Goal: Check status: Check status

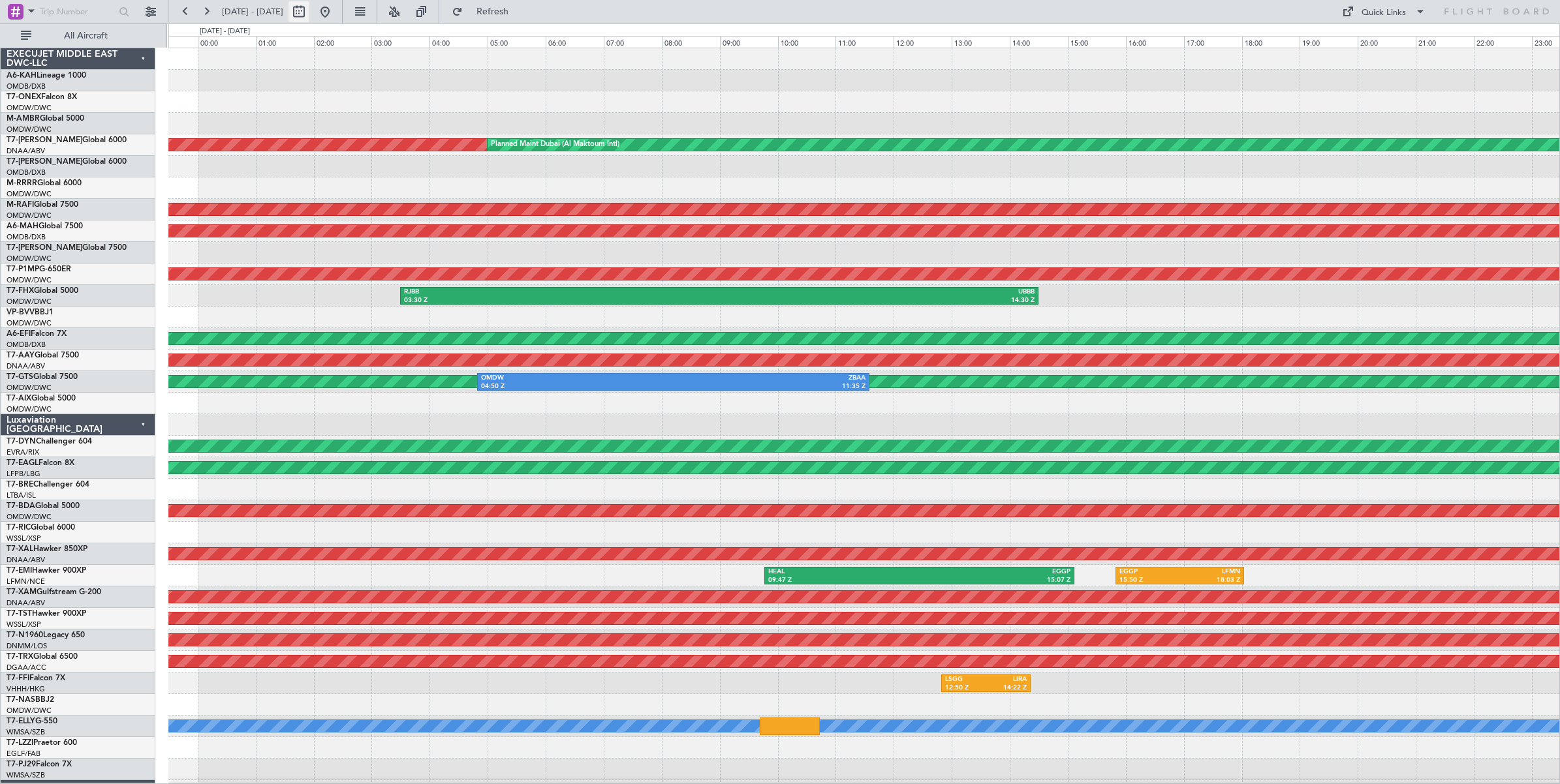
click at [309, 11] on button at bounding box center [299, 11] width 21 height 21
select select "8"
select select "2025"
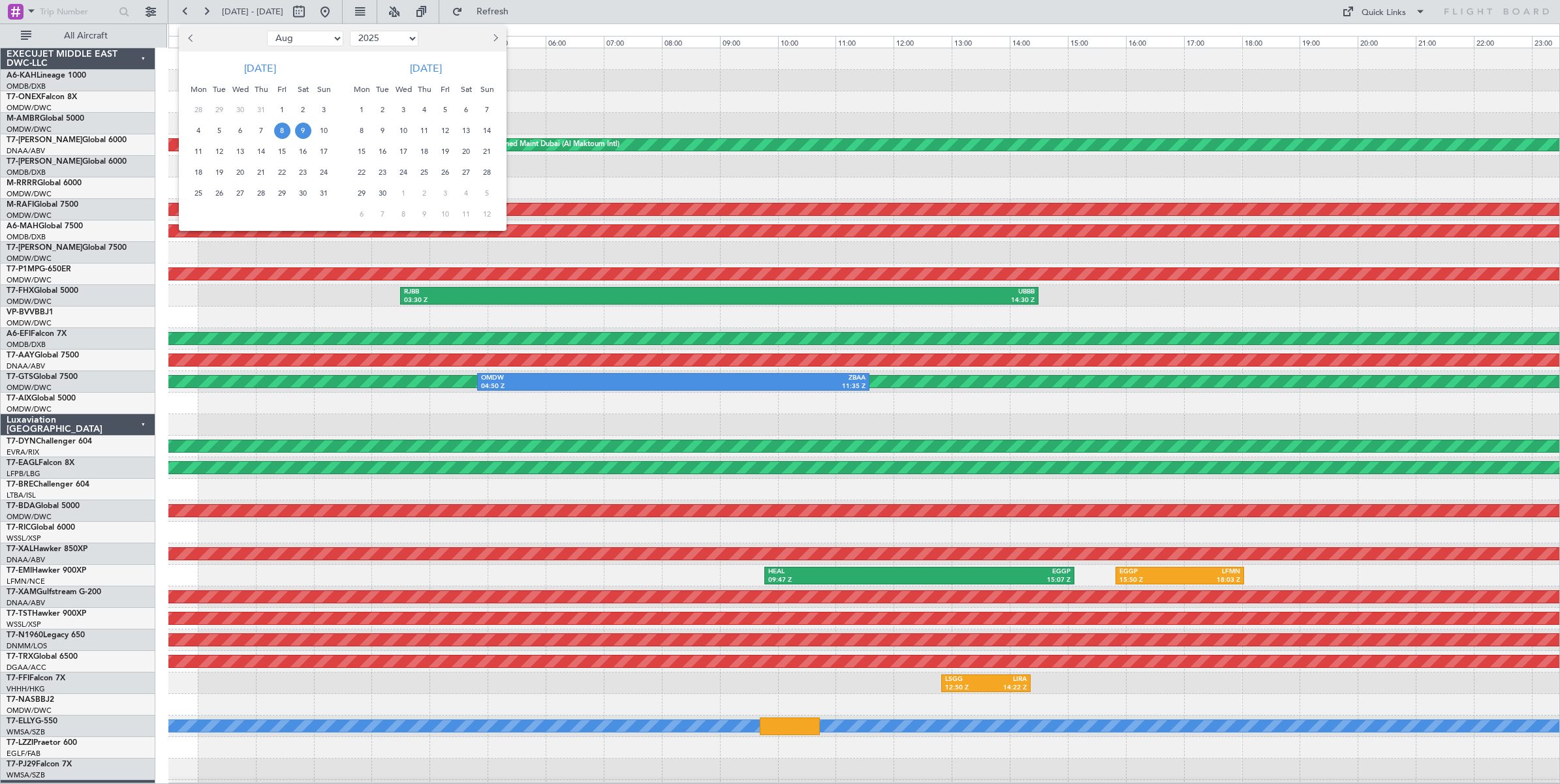
click at [314, 41] on select "Jan Feb Mar Apr May Jun [DATE] Aug Sep Oct Nov Dec" at bounding box center [305, 38] width 76 height 16
select select "7"
click at [267, 31] on select "Jan Feb Mar Apr May Jun [DATE] Aug Sep Oct Nov Dec" at bounding box center [305, 38] width 76 height 16
click at [259, 197] on span "31" at bounding box center [261, 193] width 17 height 17
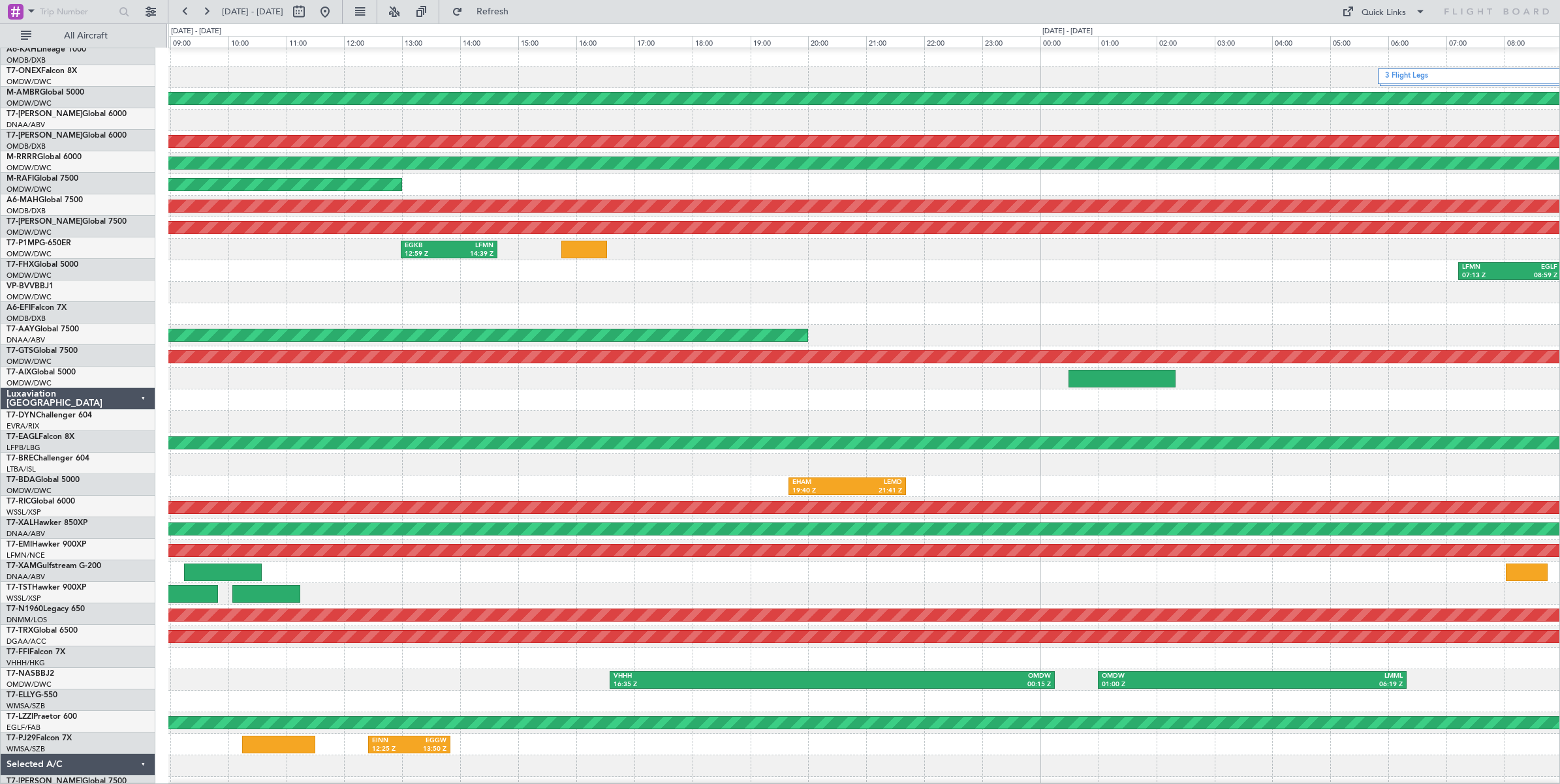
click at [400, 303] on div at bounding box center [864, 313] width 1391 height 22
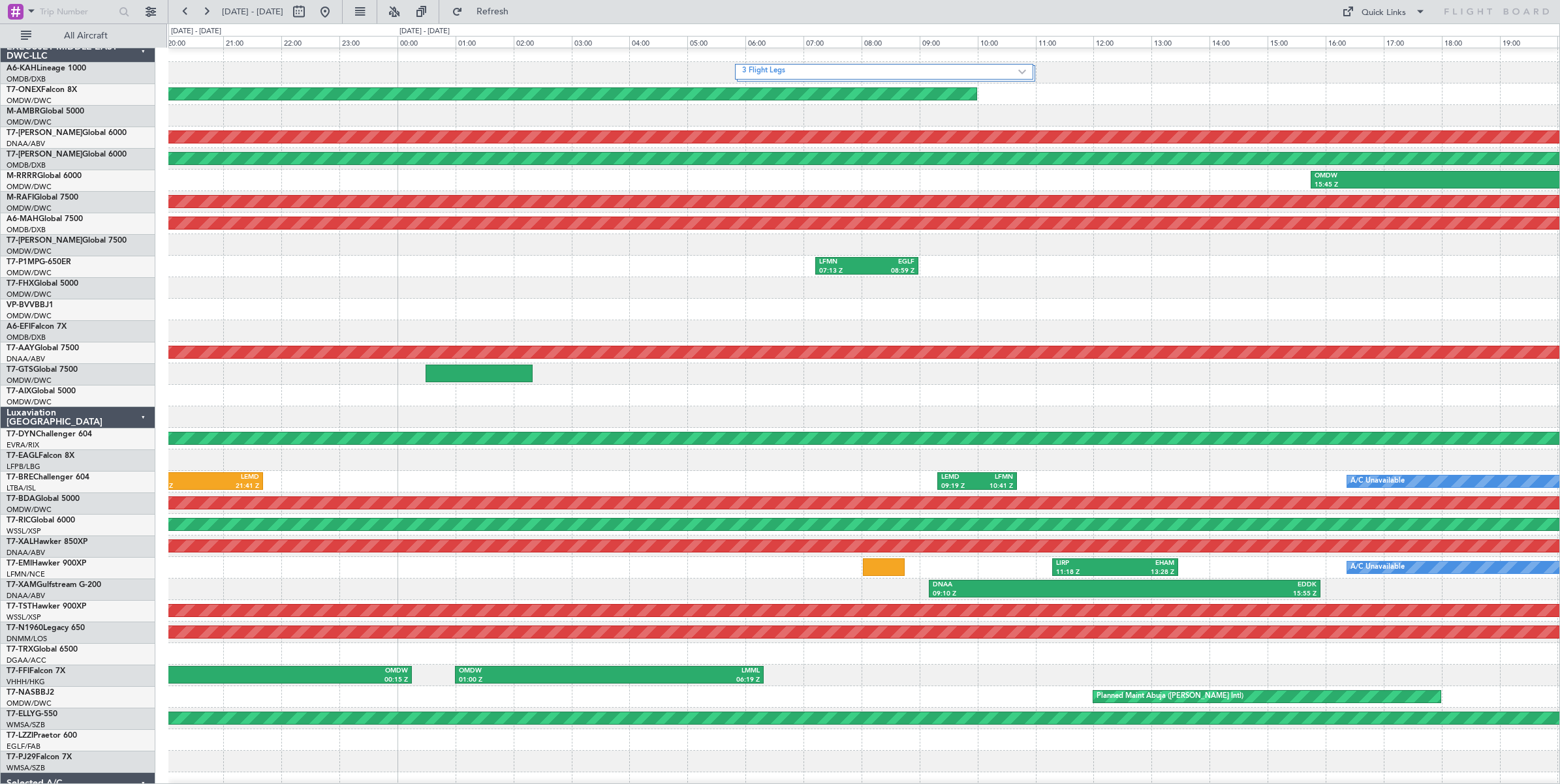
scroll to position [14, 0]
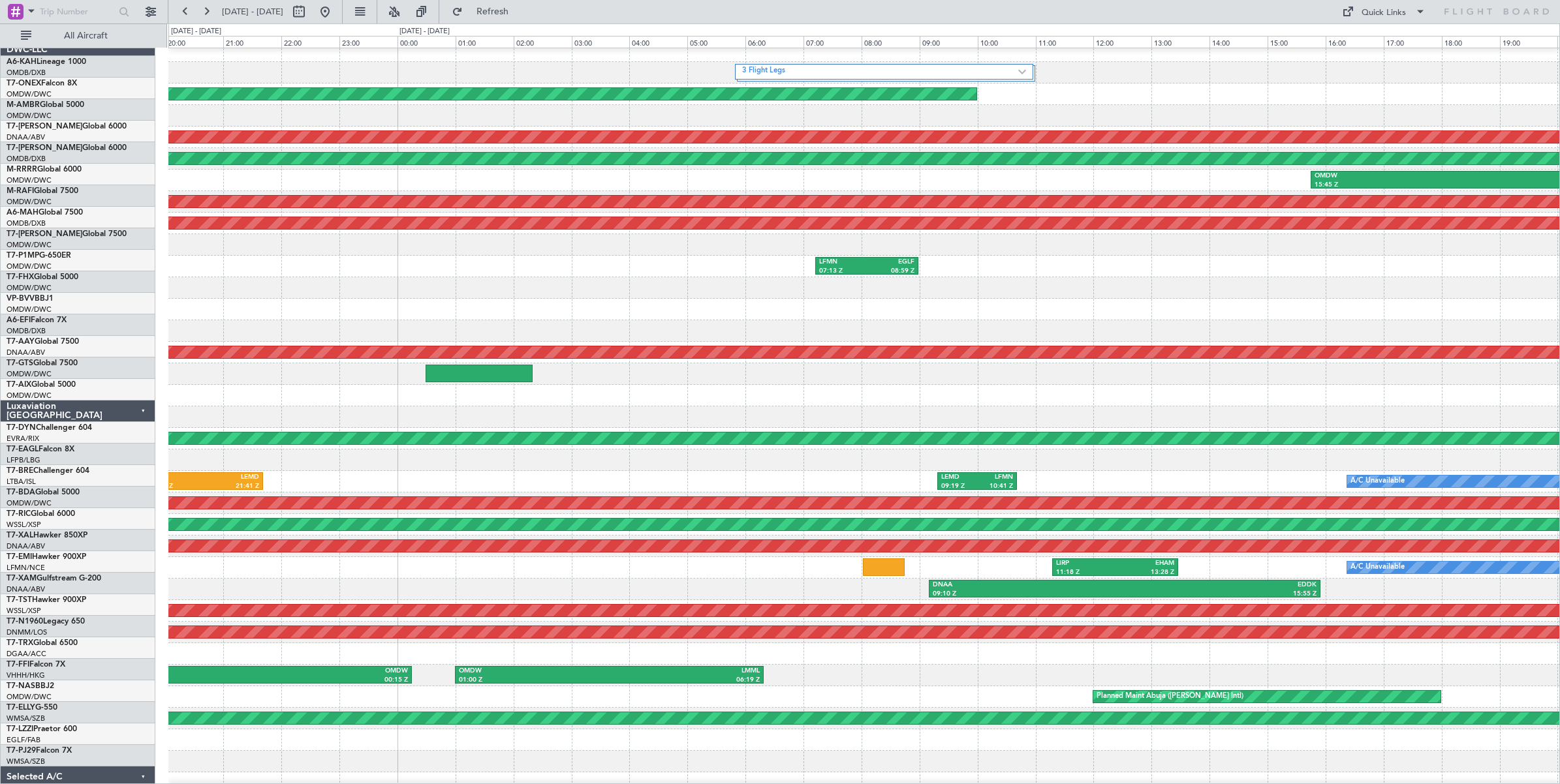
click at [487, 300] on div at bounding box center [864, 309] width 1391 height 22
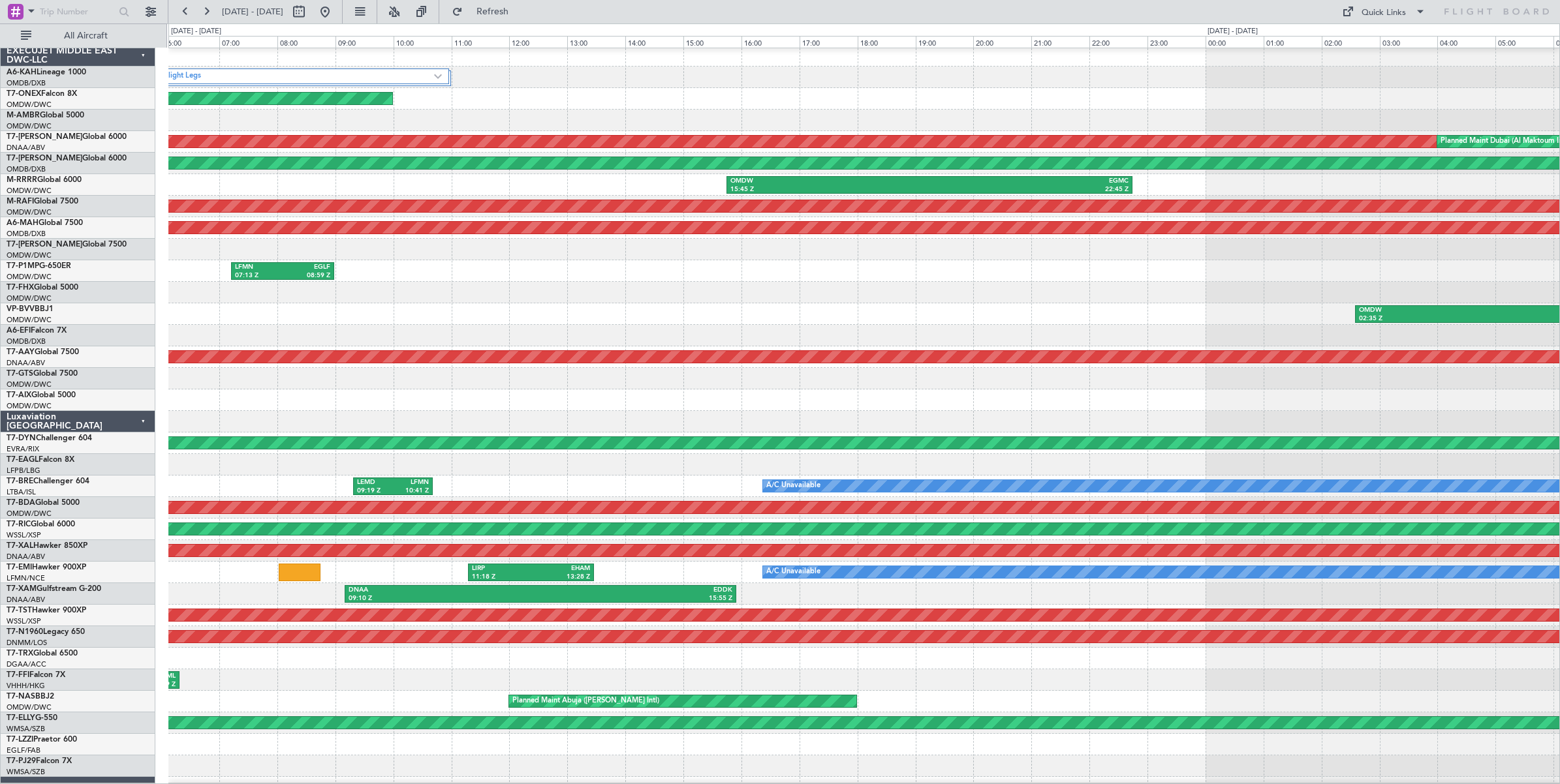
click at [523, 314] on div "OMDW 02:35 Z LFMN 09:25 Z LFMN 10:50 Z LFPB 12:25 Z" at bounding box center [864, 313] width 1391 height 22
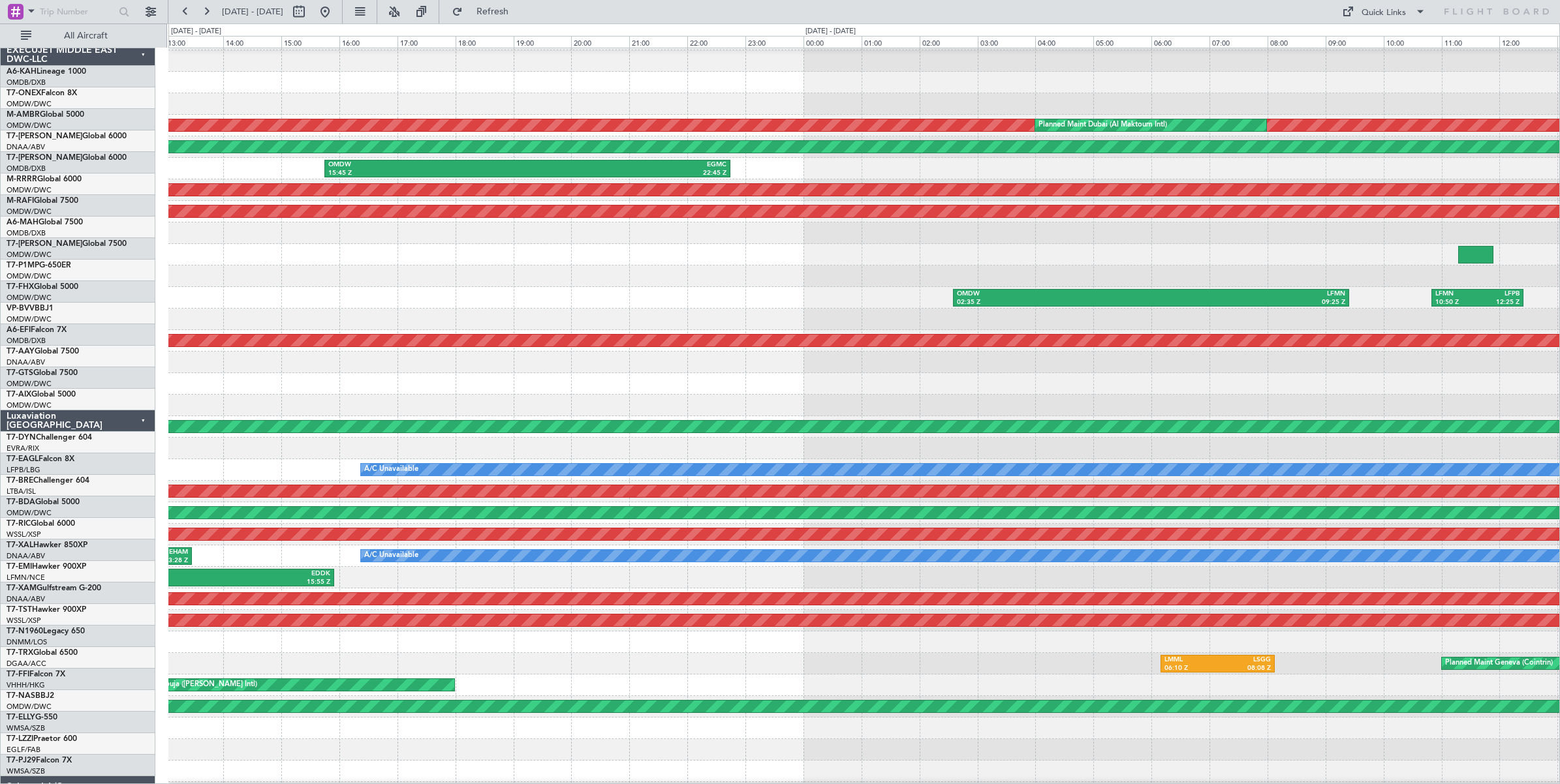
scroll to position [19, 0]
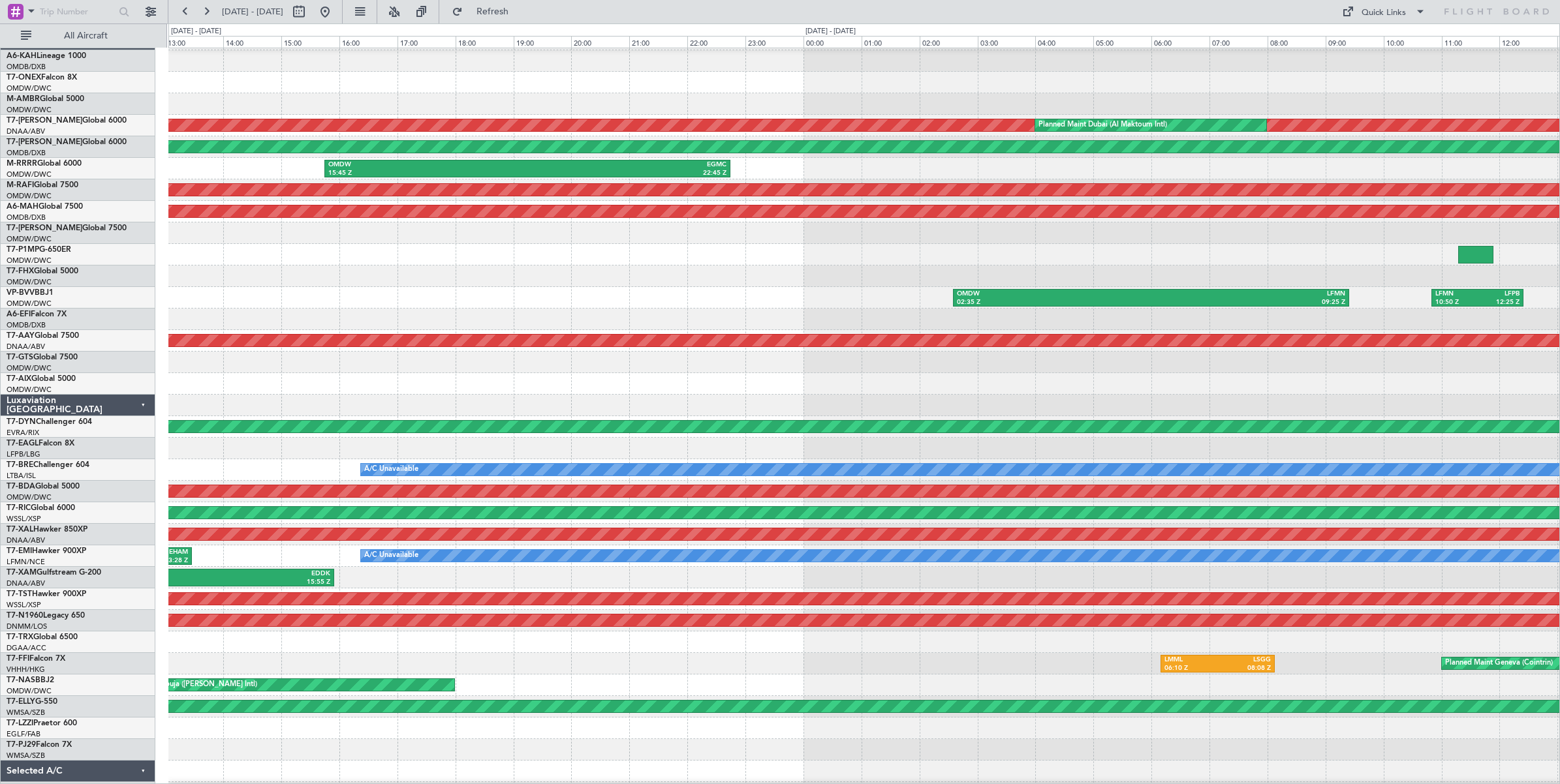
click at [554, 299] on div "OMDW 02:35 Z LFMN 09:25 Z LFMN 10:50 Z LFPB 12:25 Z LFPB 13:40 Z LFMN 15:10 Z" at bounding box center [864, 298] width 1391 height 22
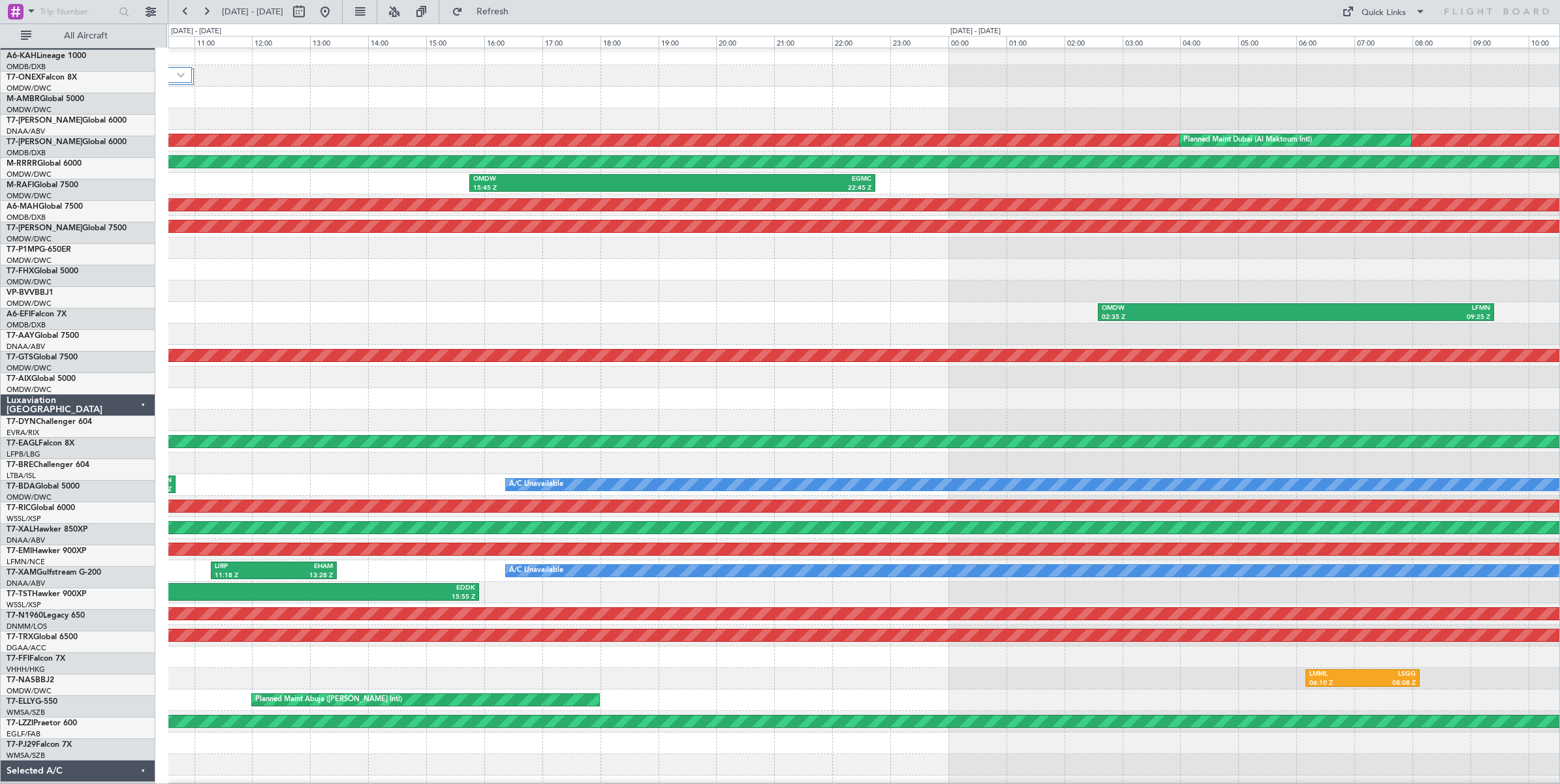
scroll to position [0, 0]
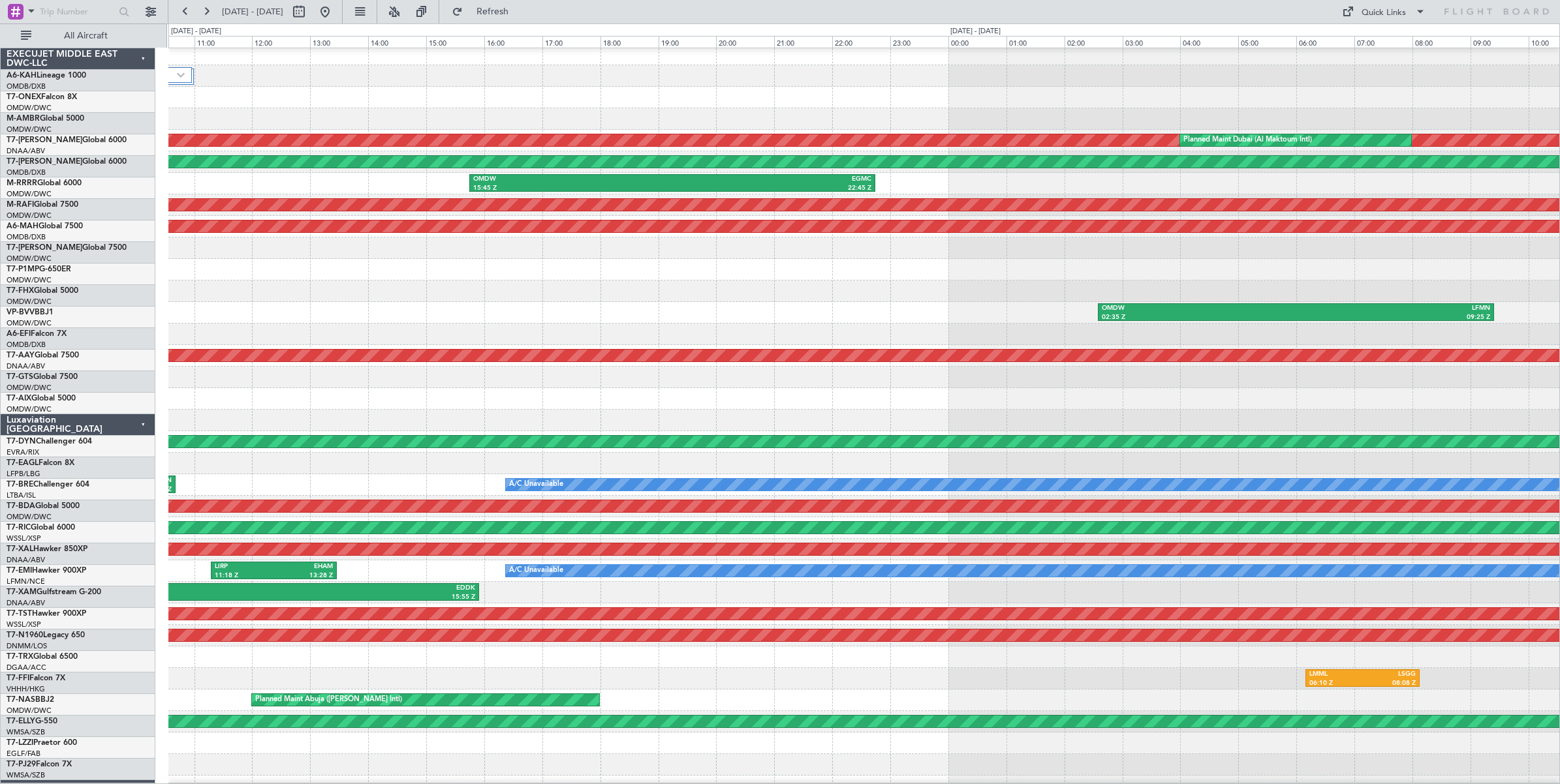
click at [979, 302] on div at bounding box center [864, 291] width 1391 height 22
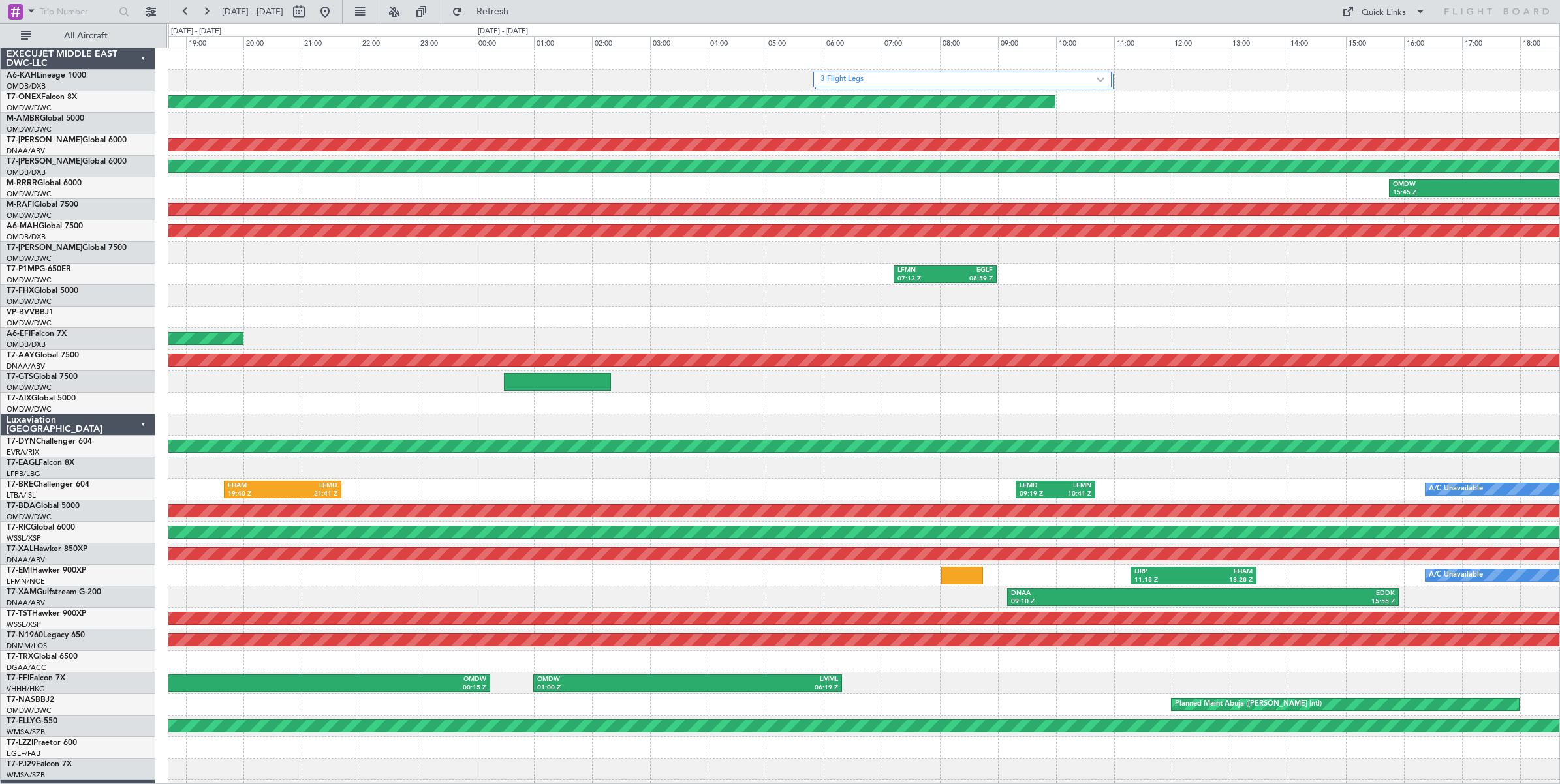
click at [1269, 331] on div "3 Flight Legs Planned Maint Geneva ([GEOGRAPHIC_DATA]) Unplanned Maint [GEOGRAP…" at bounding box center [864, 436] width 1391 height 775
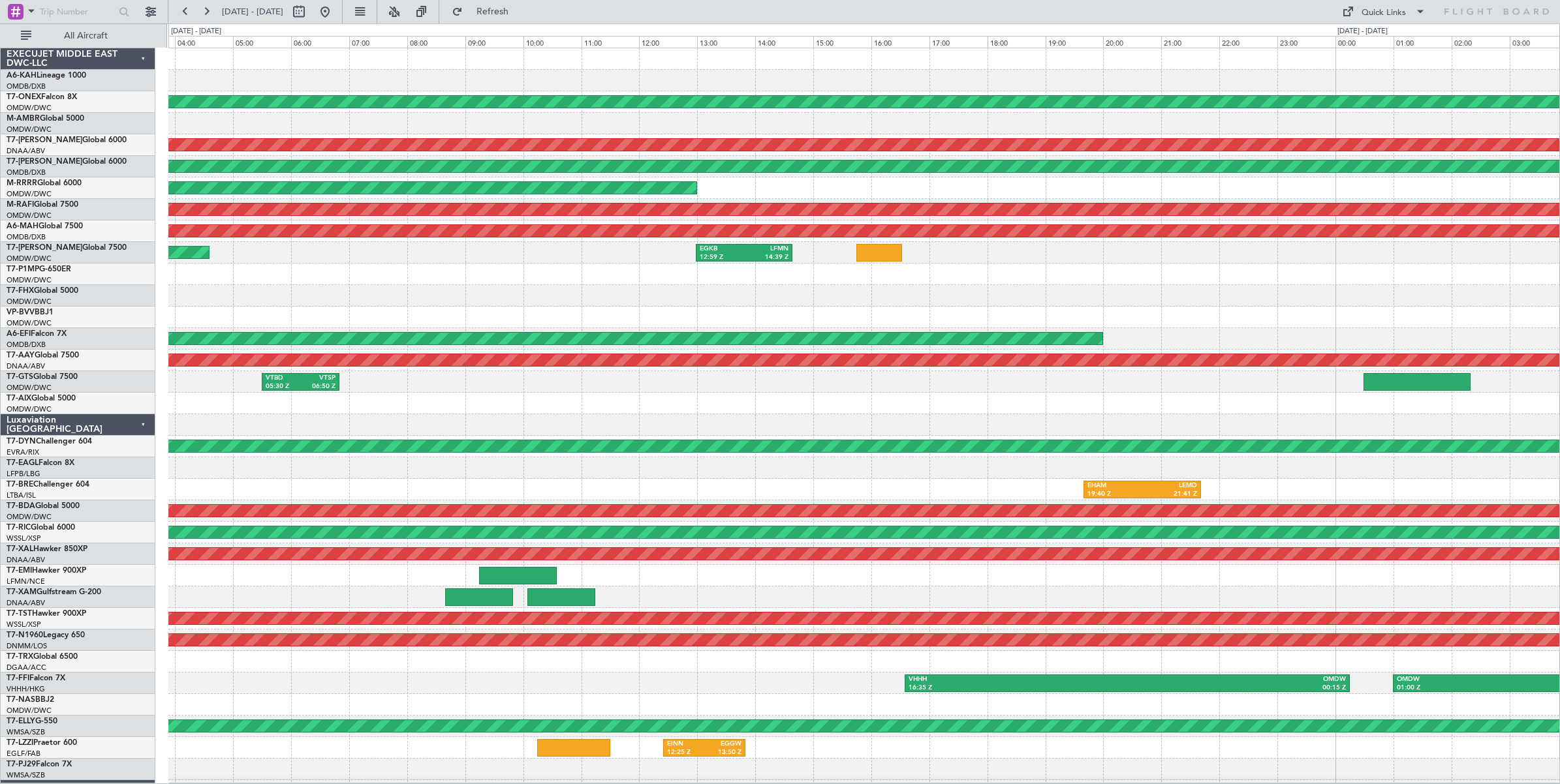
click at [1140, 323] on div at bounding box center [864, 317] width 1391 height 22
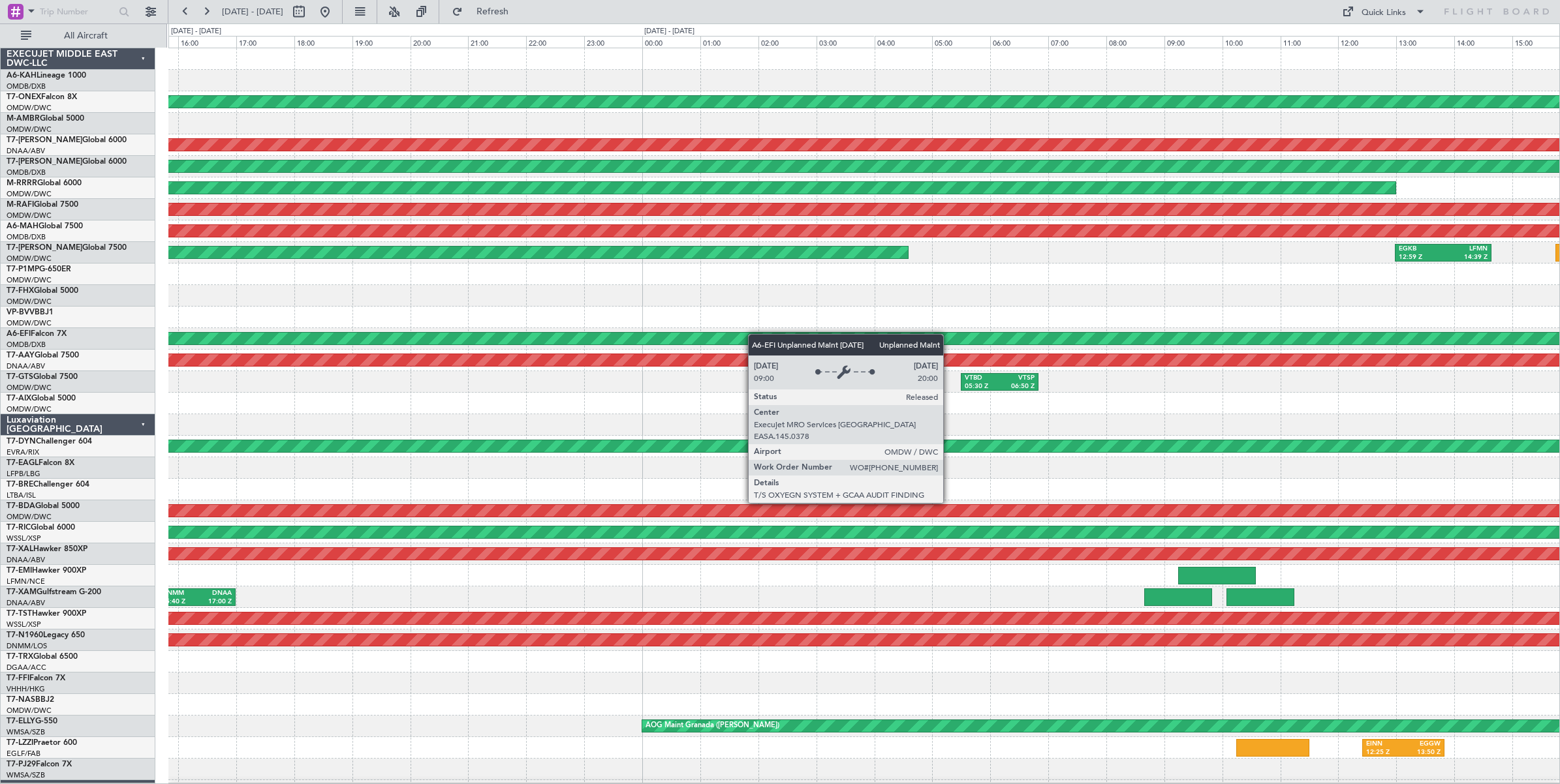
click at [970, 340] on div "Planned Maint Geneva (Cointrin) Unplanned Maint [GEOGRAPHIC_DATA] (Al Maktoum I…" at bounding box center [864, 436] width 1391 height 775
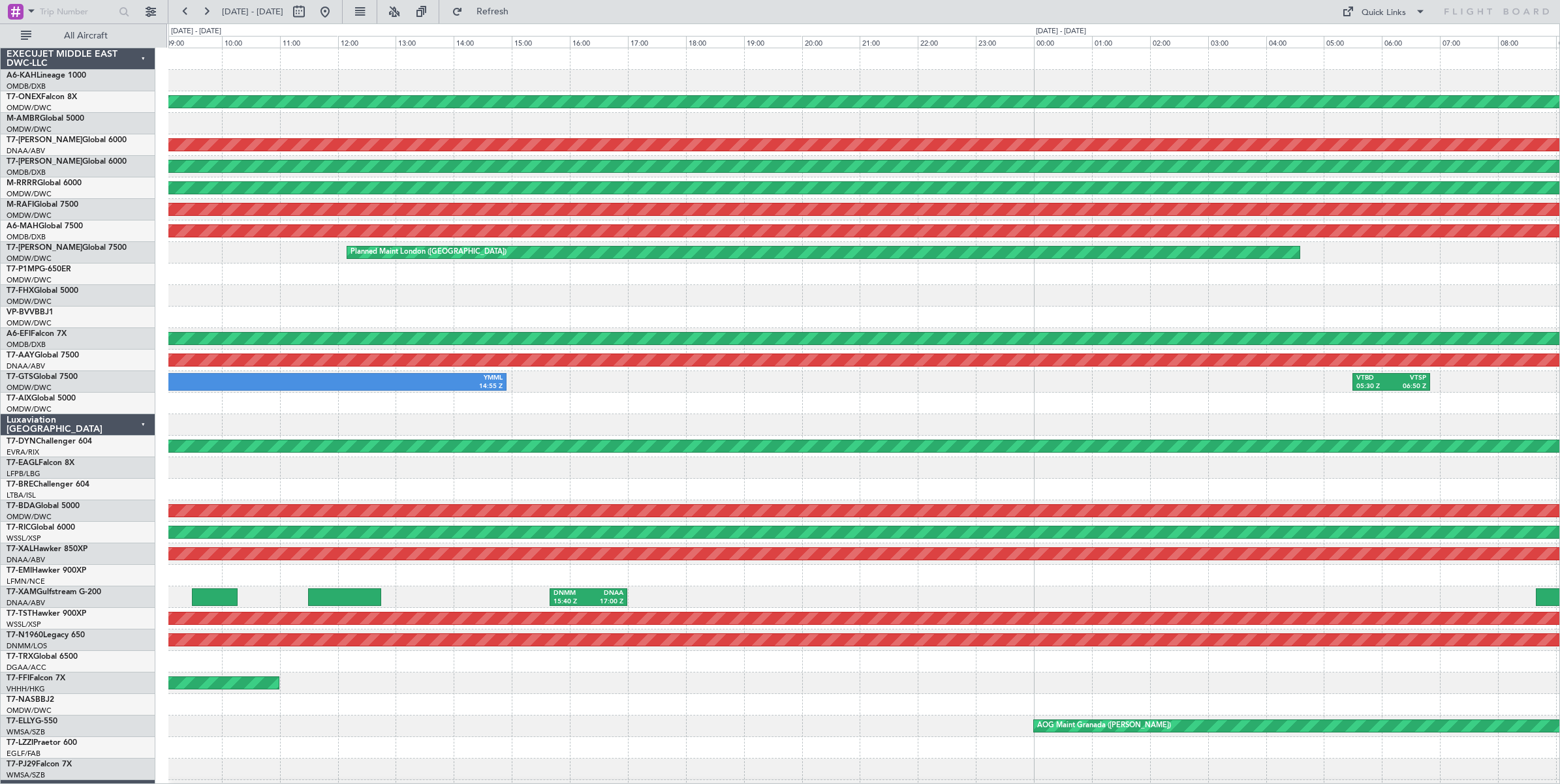
click at [979, 321] on div "Planned Maint Geneva (Cointrin) Unplanned Maint [GEOGRAPHIC_DATA] (Al Maktoum I…" at bounding box center [864, 436] width 1391 height 775
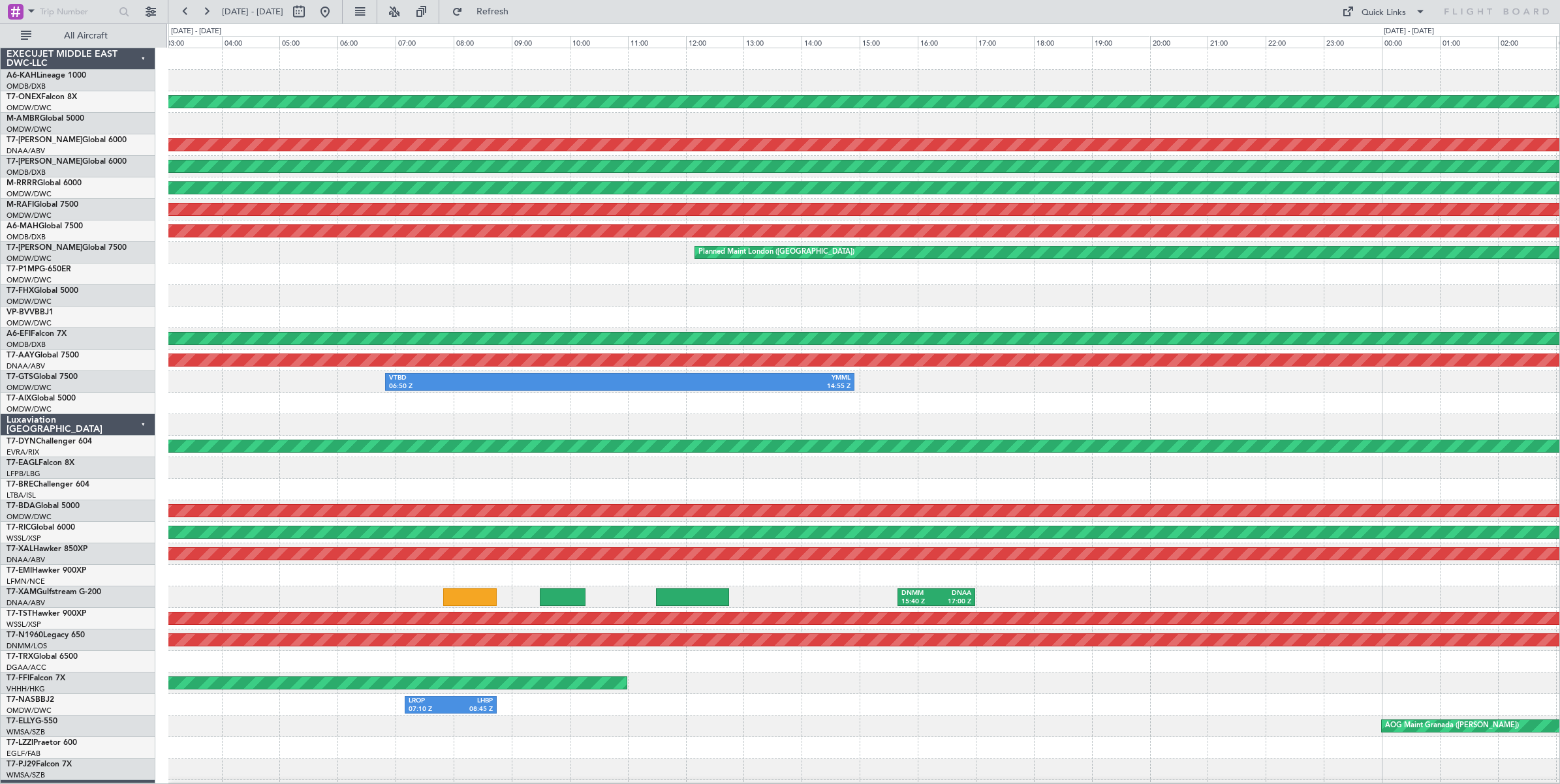
click at [1062, 319] on div at bounding box center [864, 317] width 1391 height 22
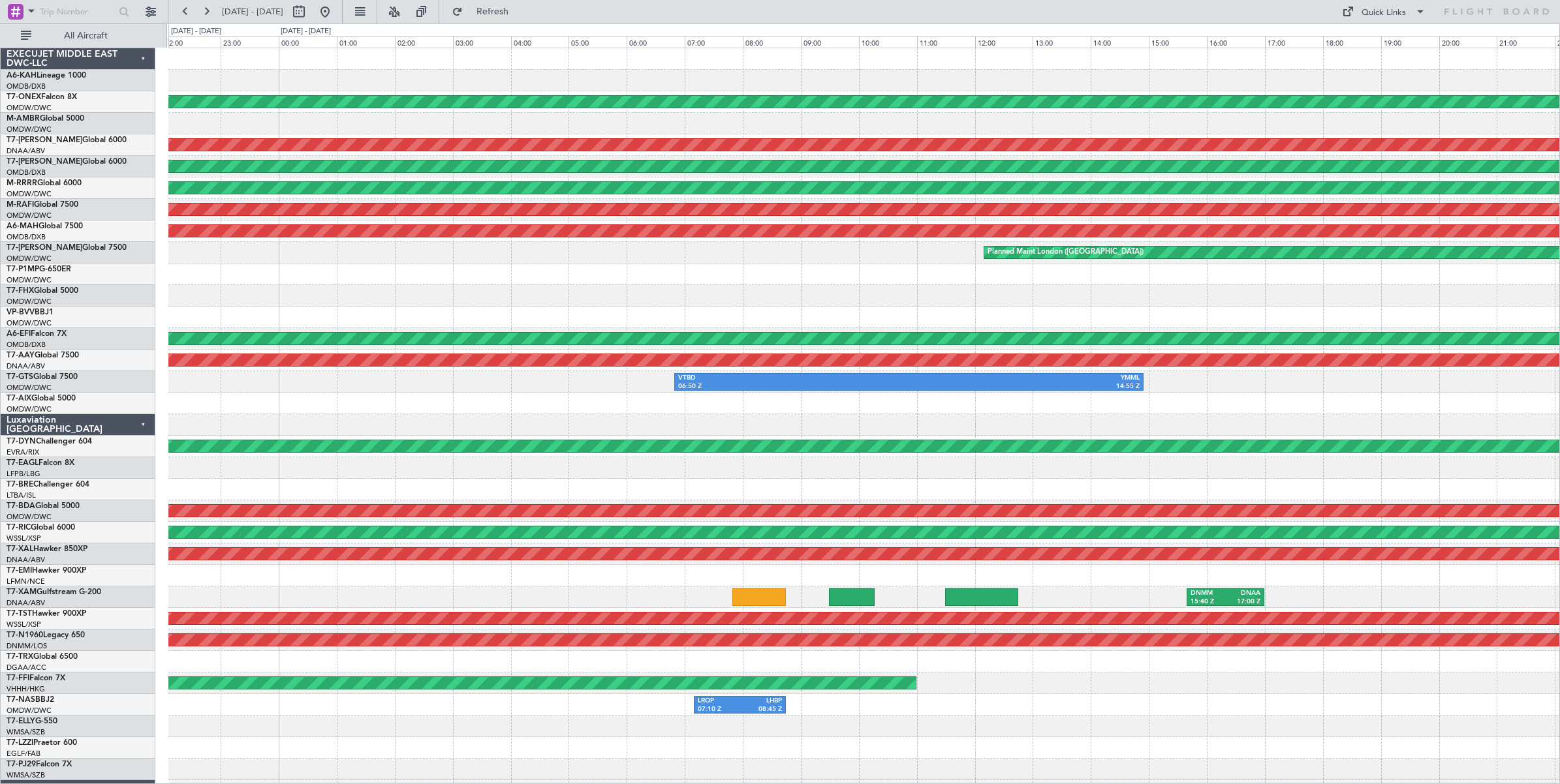
click at [1097, 315] on div "Planned Maint Geneva (Cointrin) LFPB 14:36 Z LFMN 16:14 Z Unplanned Maint [GEOG…" at bounding box center [864, 436] width 1391 height 775
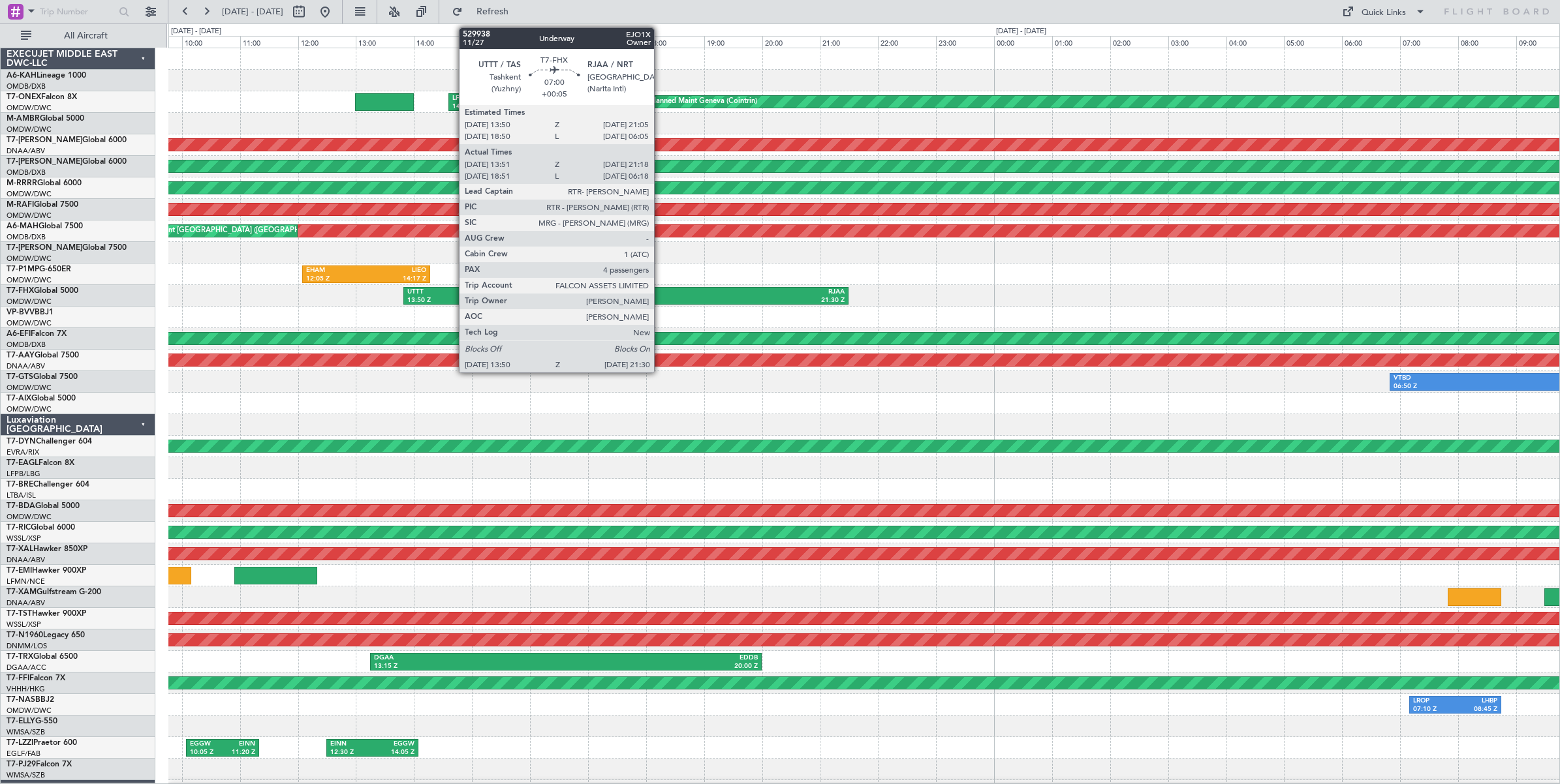
click at [660, 293] on div "RJAA" at bounding box center [735, 292] width 218 height 9
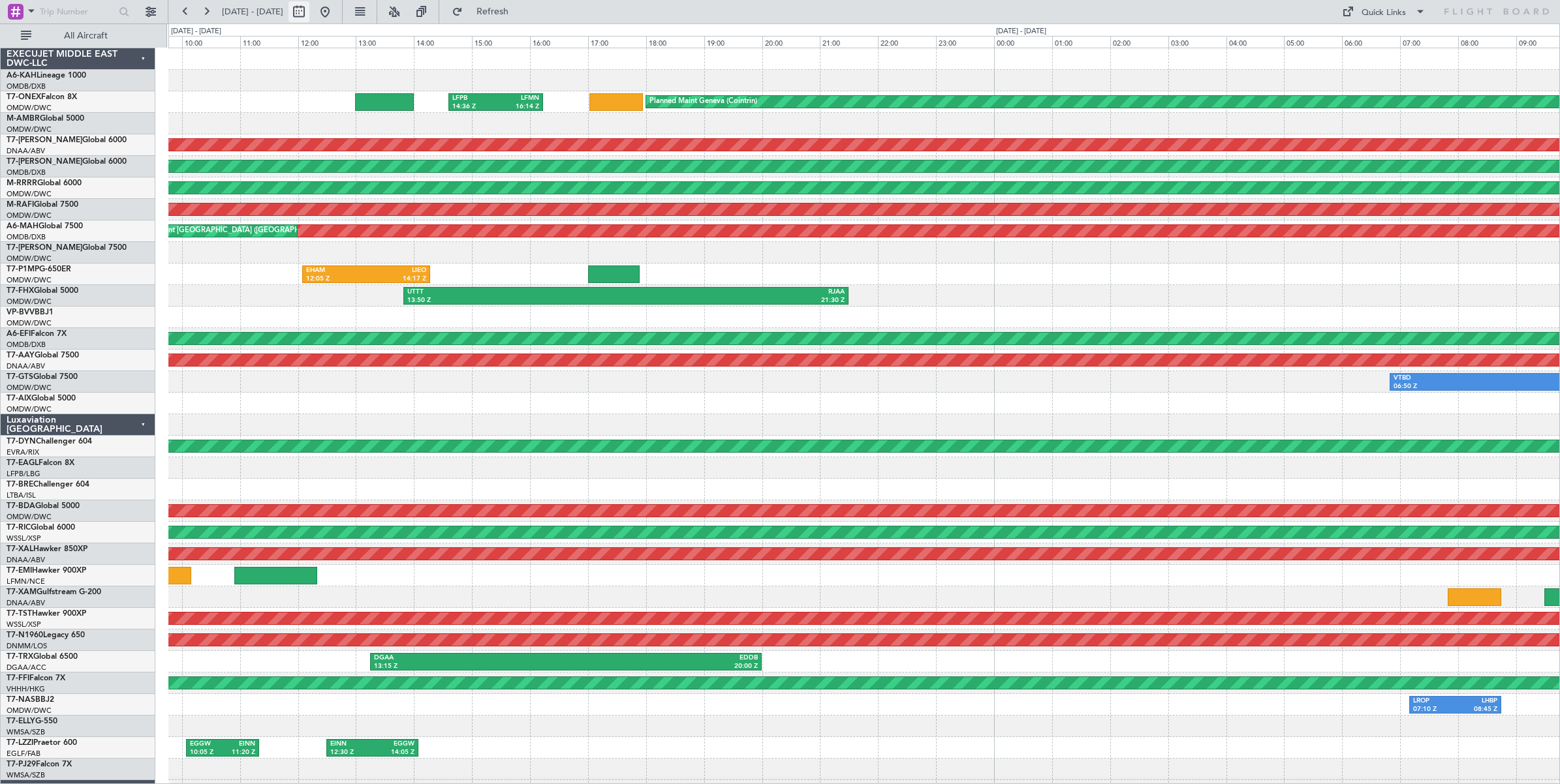
click at [309, 14] on button at bounding box center [299, 11] width 21 height 21
select select "7"
select select "2025"
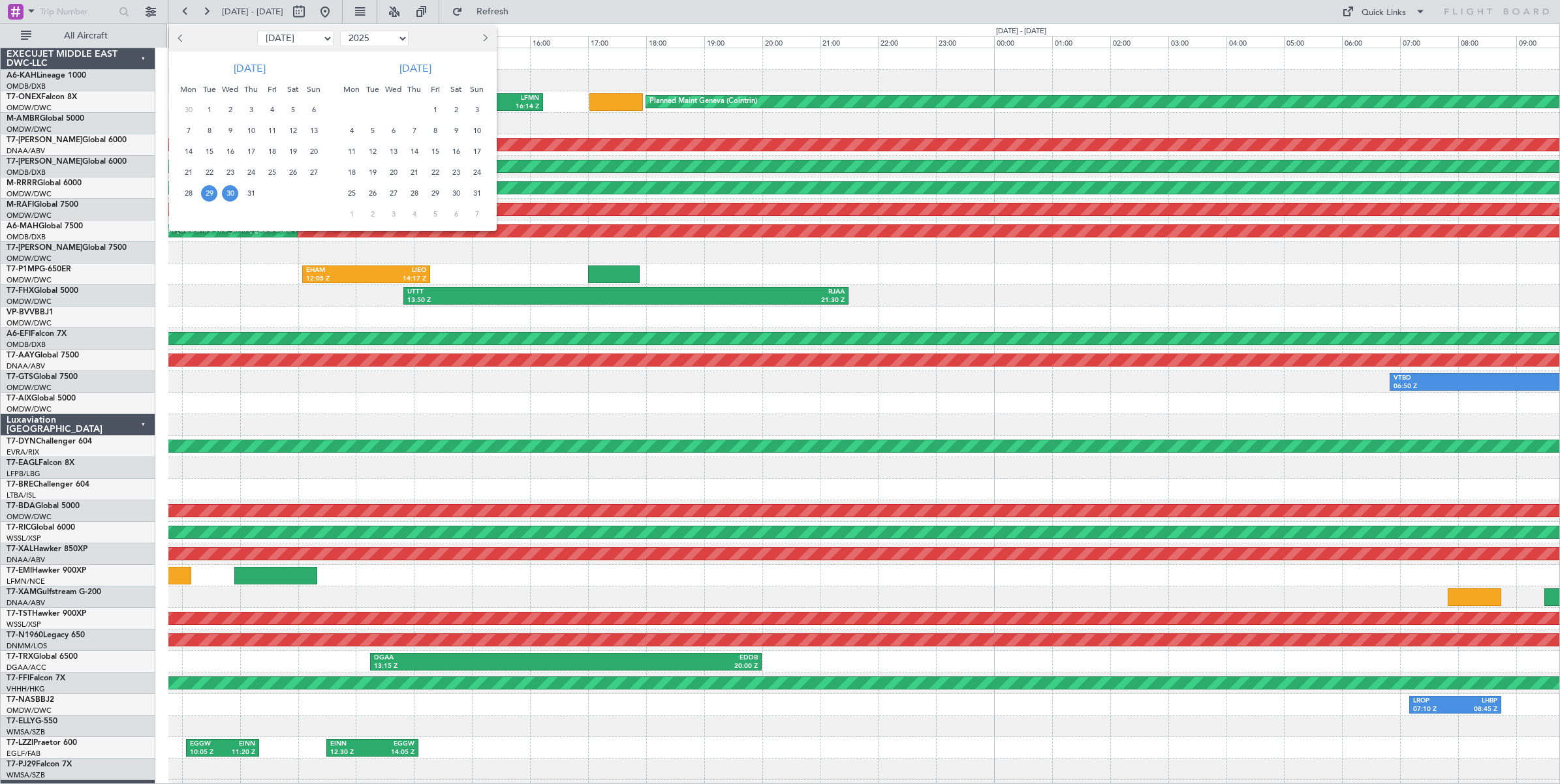
click at [317, 39] on select "Jan Feb Mar Apr May Jun [DATE] Aug Sep Oct Nov Dec" at bounding box center [294, 38] width 76 height 16
select select "11"
click at [257, 31] on select "Jan Feb Mar Apr May Jun [DATE] Aug Sep Oct Nov Dec" at bounding box center [294, 38] width 76 height 16
click at [383, 40] on select "2015 2016 2017 2018 2019 2020 2021 2022 2023 2024 2025 2026 2027 2028 2029 2030…" at bounding box center [374, 38] width 68 height 16
select select "2024"
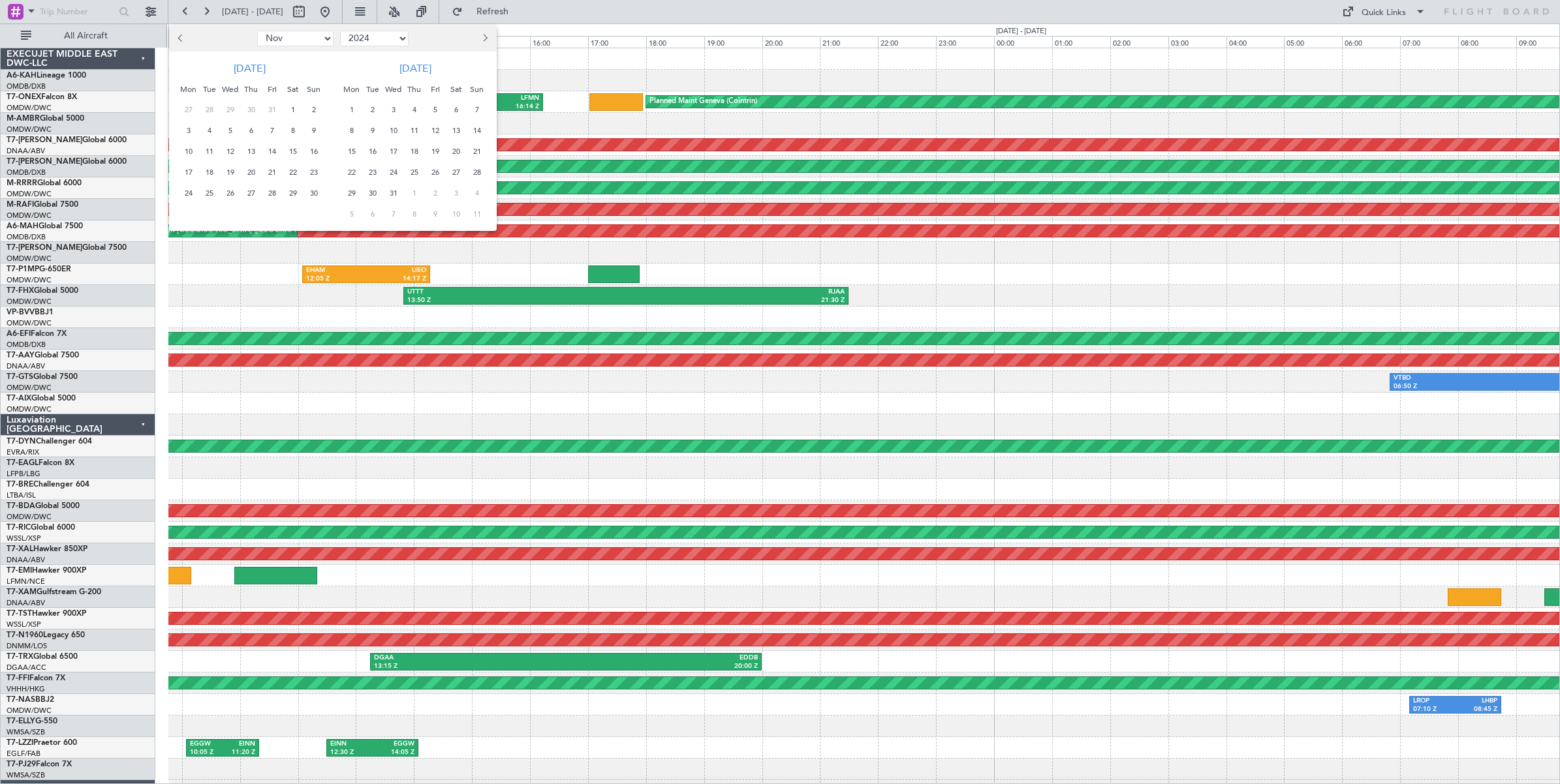
click at [340, 31] on select "2015 2016 2017 2018 2019 2020 2021 2022 2023 2024 2025 2026 2027 2028 2029 2030…" at bounding box center [374, 38] width 68 height 16
click at [188, 194] on span "25" at bounding box center [188, 193] width 17 height 17
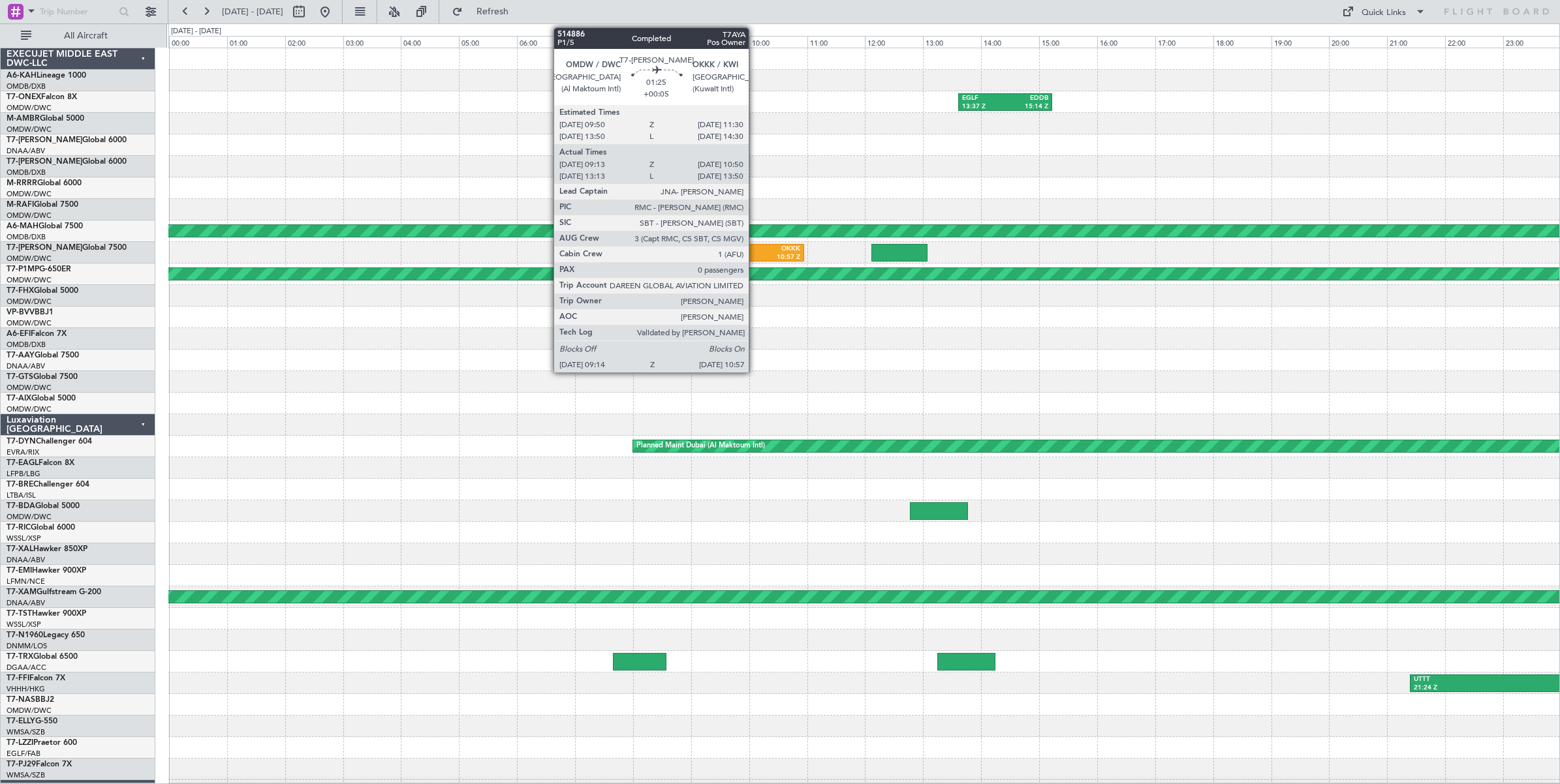
click at [756, 249] on div "OKKK" at bounding box center [777, 249] width 46 height 9
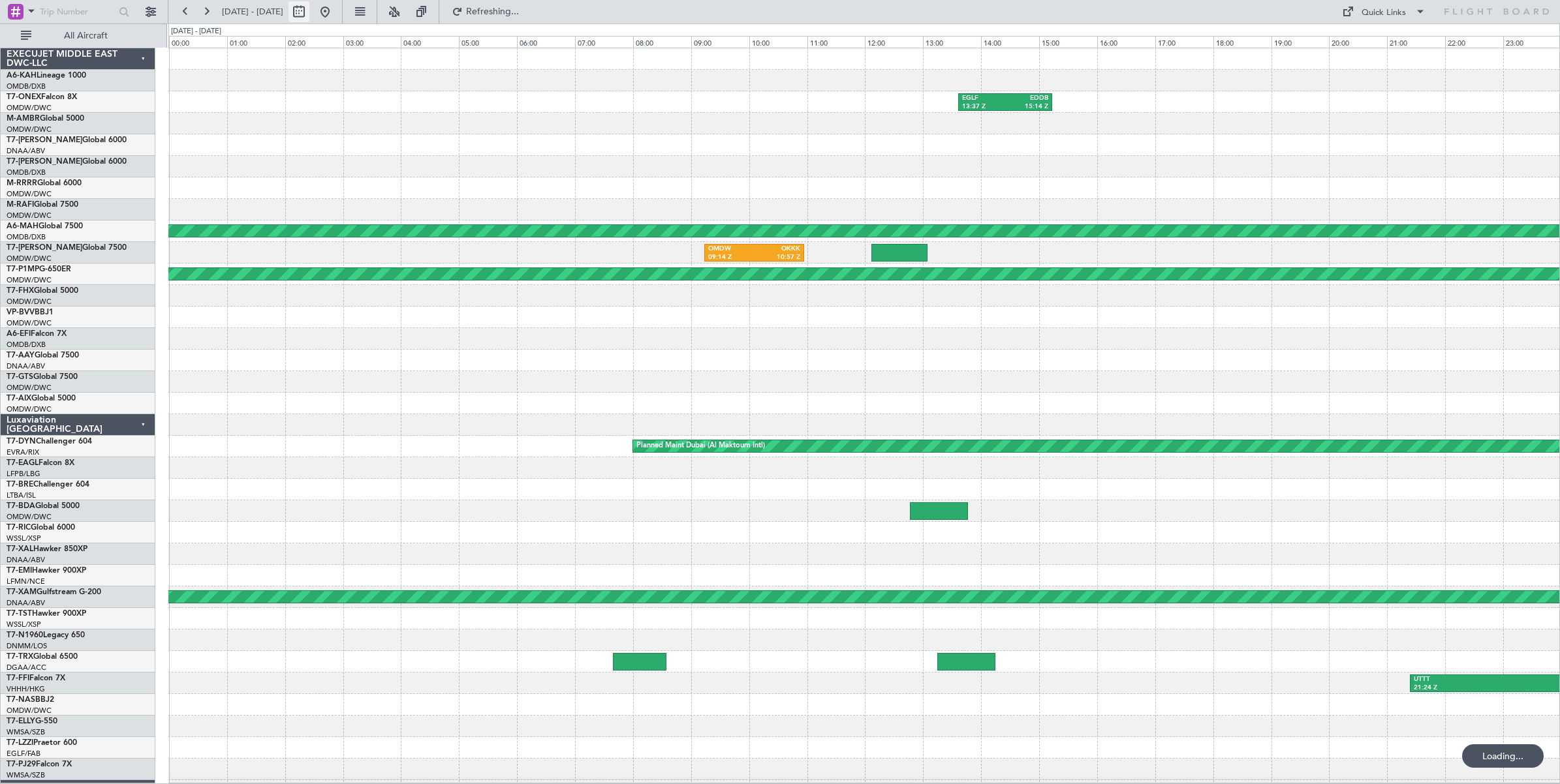
click at [309, 15] on button at bounding box center [299, 11] width 21 height 21
select select "11"
select select "2024"
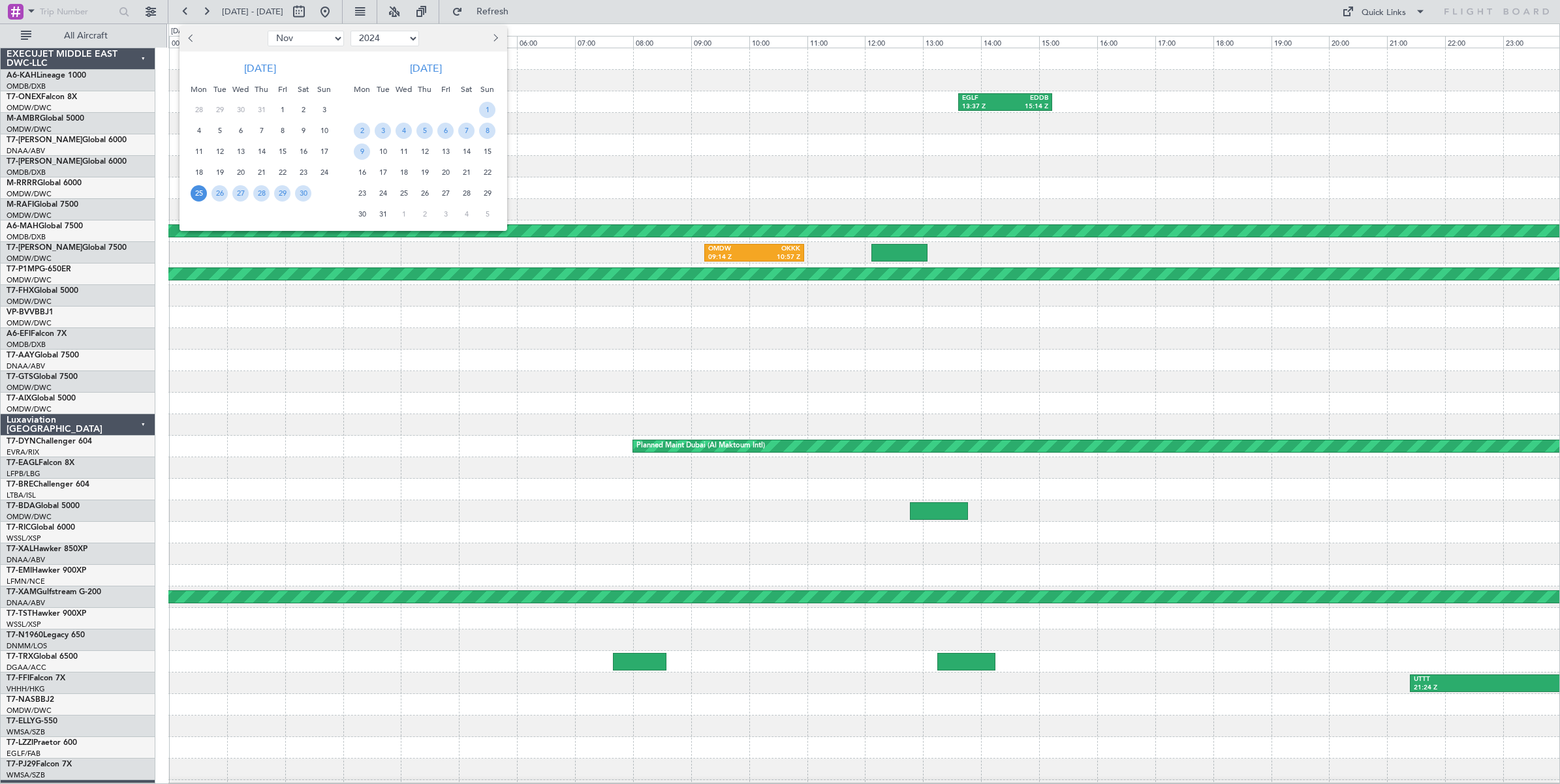
click at [327, 38] on select "Jan Feb Mar Apr May Jun [DATE] Aug Sep Oct Nov Dec" at bounding box center [305, 38] width 76 height 16
select select "2"
click at [267, 31] on select "Jan Feb Mar Apr May Jun [DATE] Aug Sep Oct Nov Dec" at bounding box center [305, 38] width 76 height 16
click at [403, 40] on select "2014 2015 2016 2017 2018 2019 2020 2021 2022 2023 2024 2025 2026 2027 2028 2029…" at bounding box center [384, 38] width 68 height 16
select select "2025"
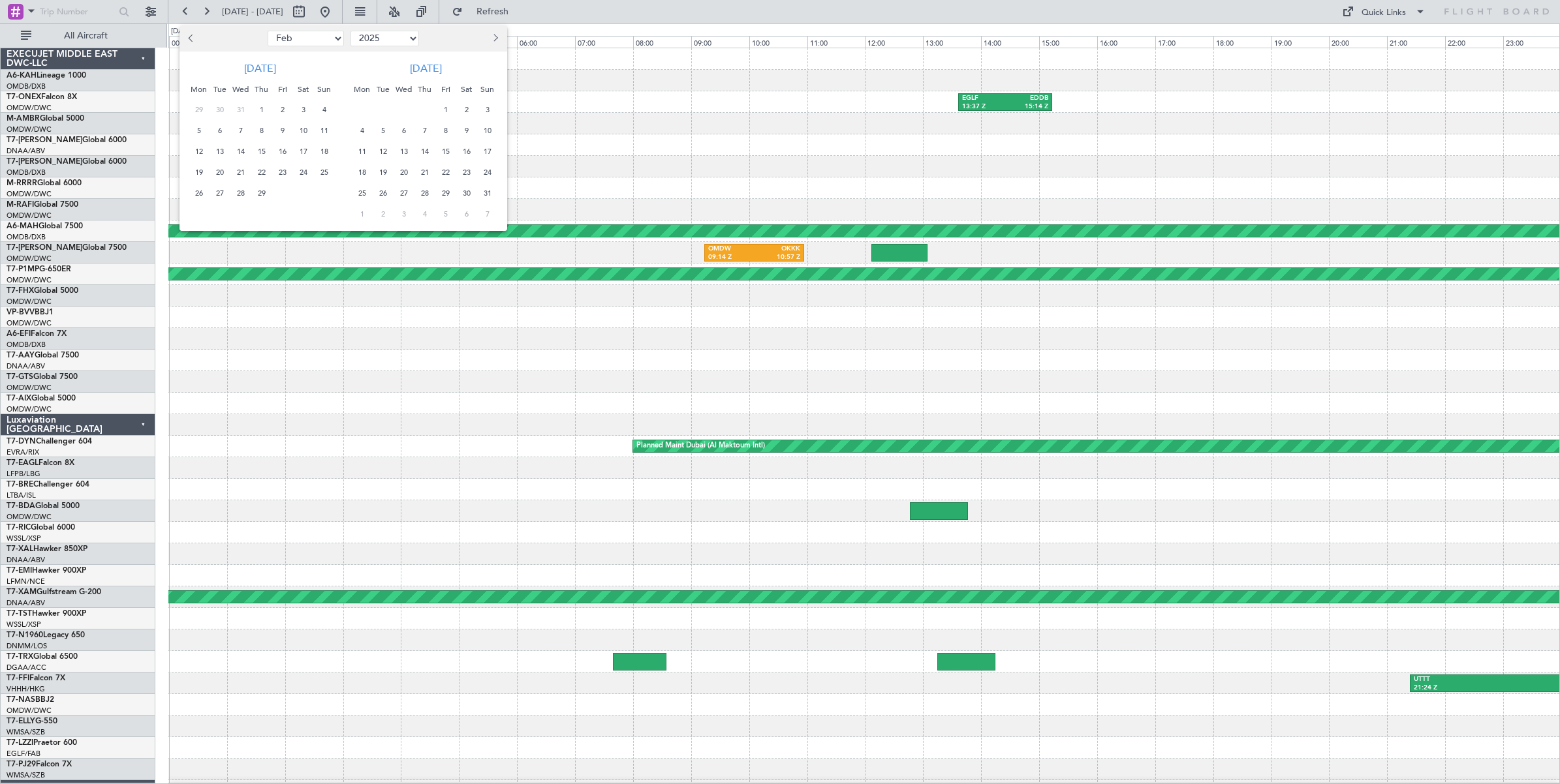
click at [350, 31] on select "2014 2015 2016 2017 2018 2019 2020 2021 2022 2023 2024 2025 2026 2027 2028 2029…" at bounding box center [384, 38] width 68 height 16
click at [217, 130] on span "4" at bounding box center [219, 130] width 17 height 17
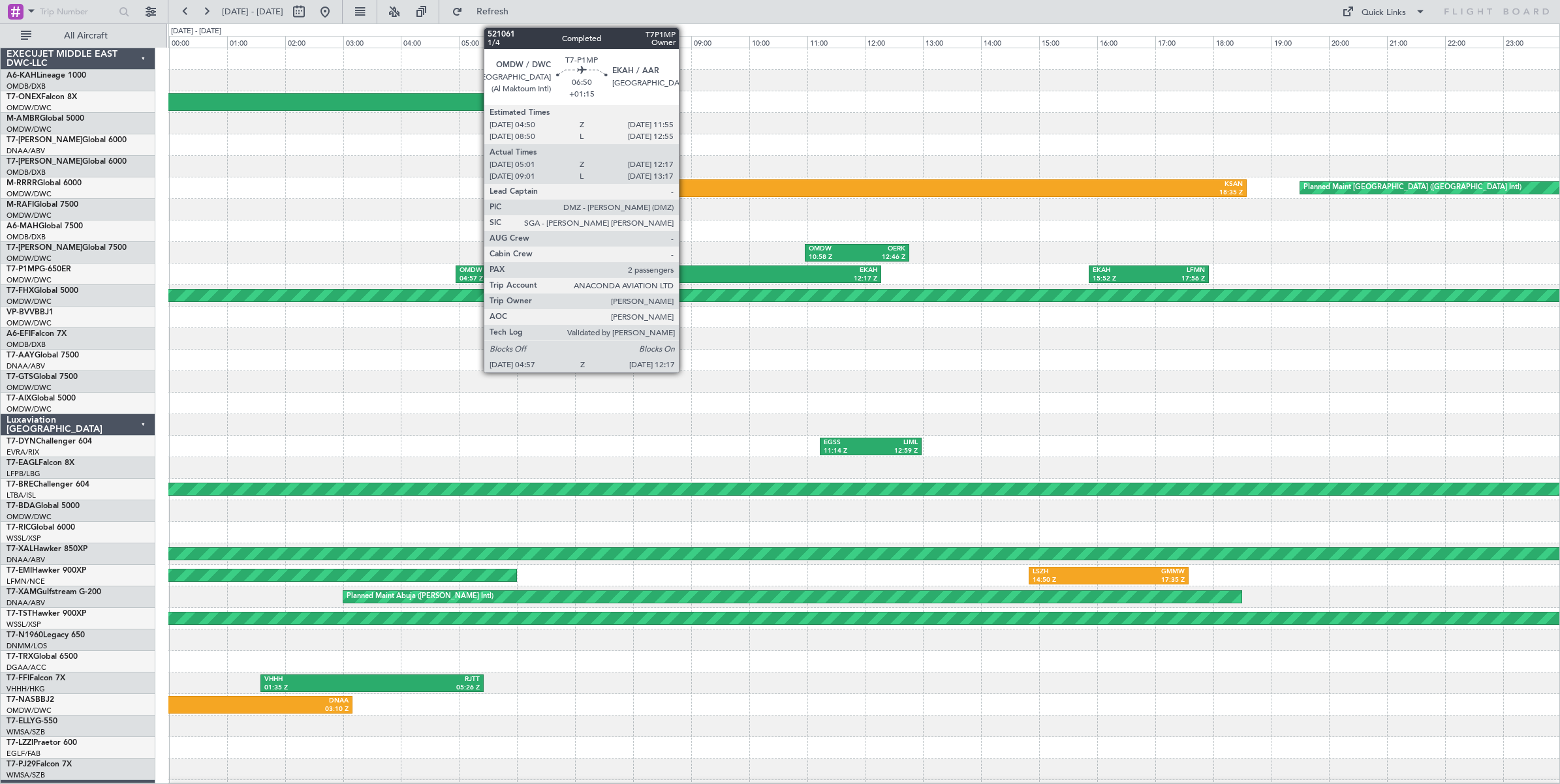
click at [686, 274] on div "EKAH" at bounding box center [772, 271] width 209 height 9
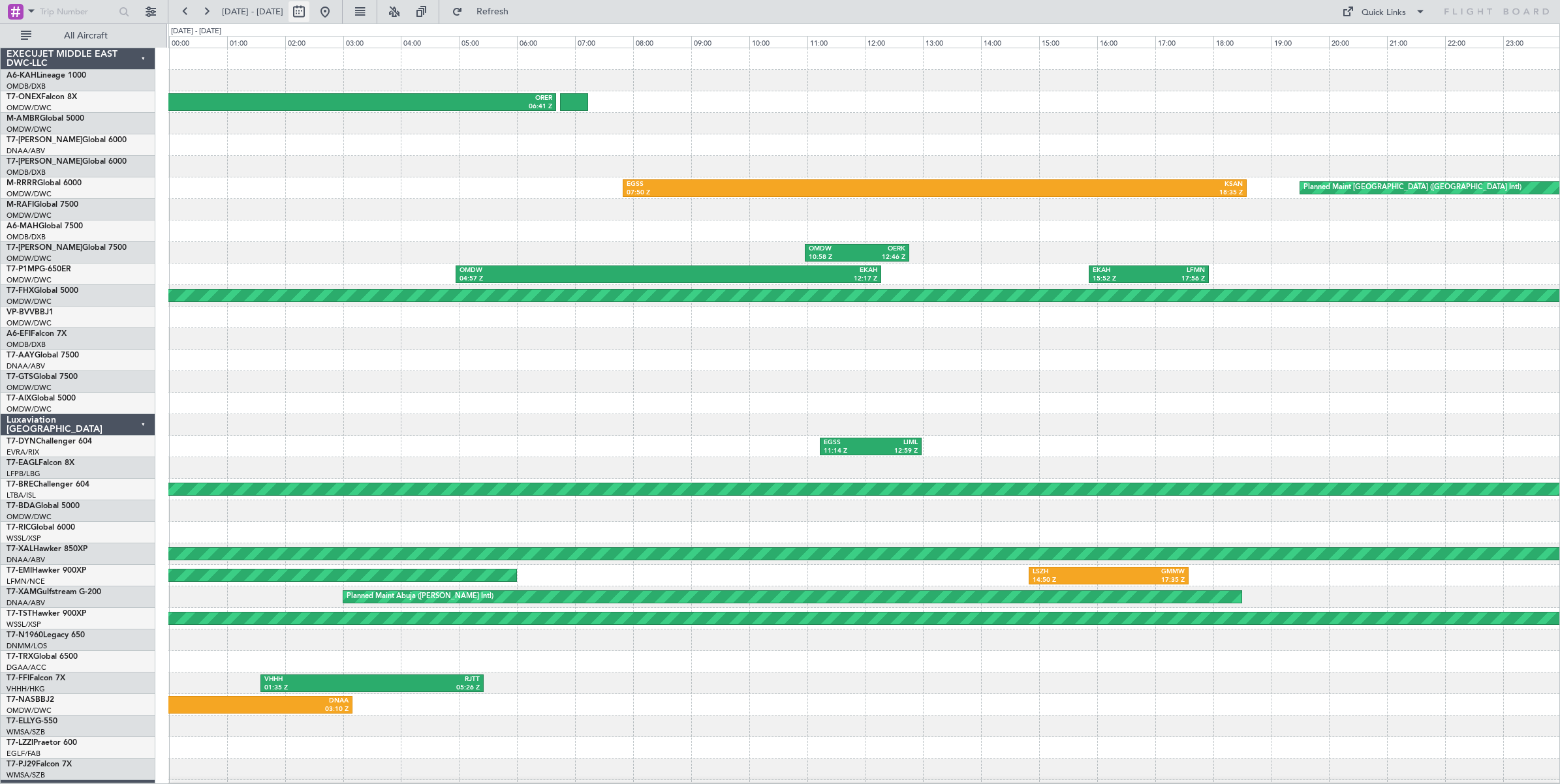
click at [309, 14] on button at bounding box center [299, 11] width 21 height 21
select select "2"
select select "2025"
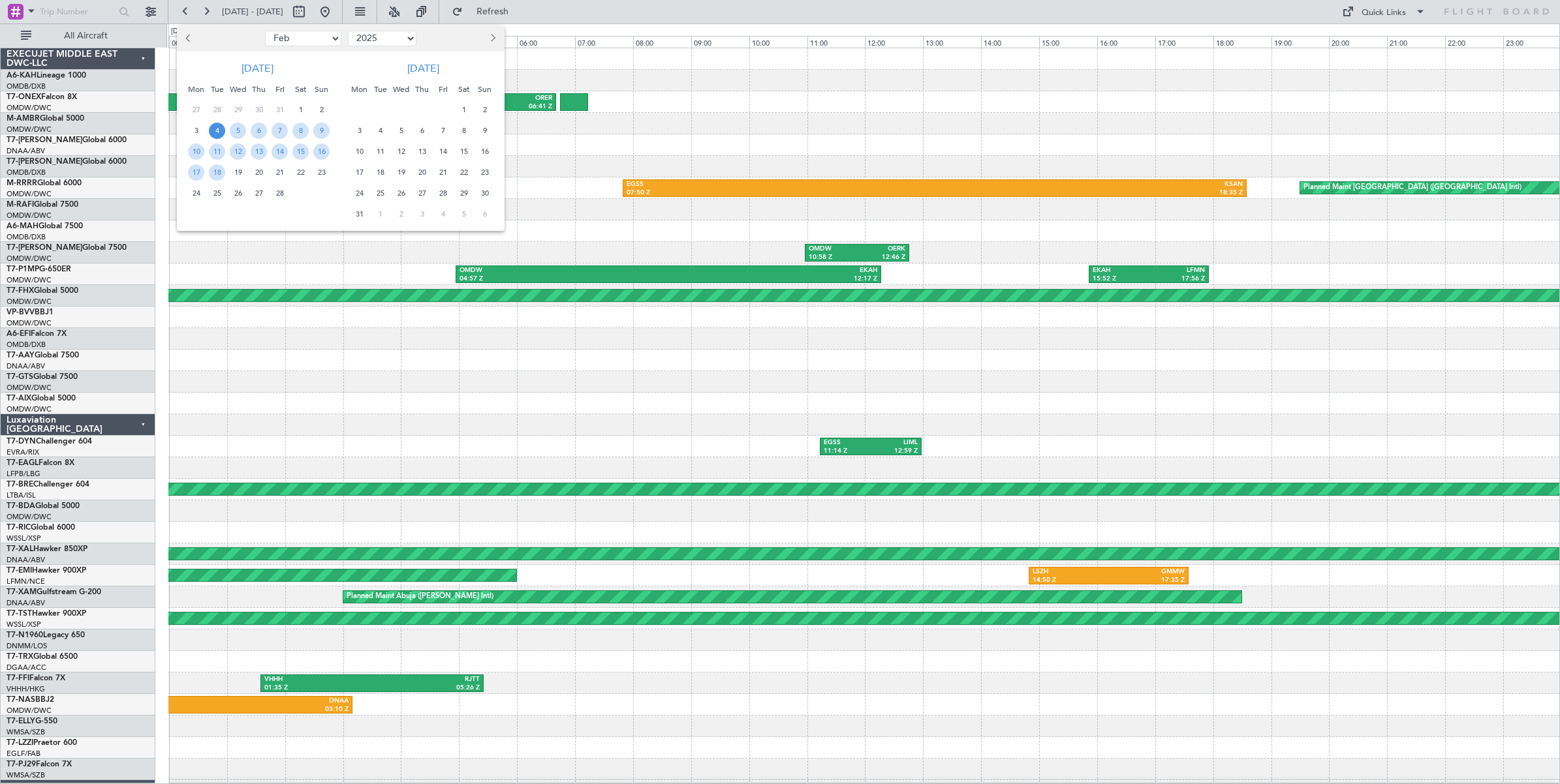
click at [300, 170] on span "22" at bounding box center [300, 172] width 17 height 17
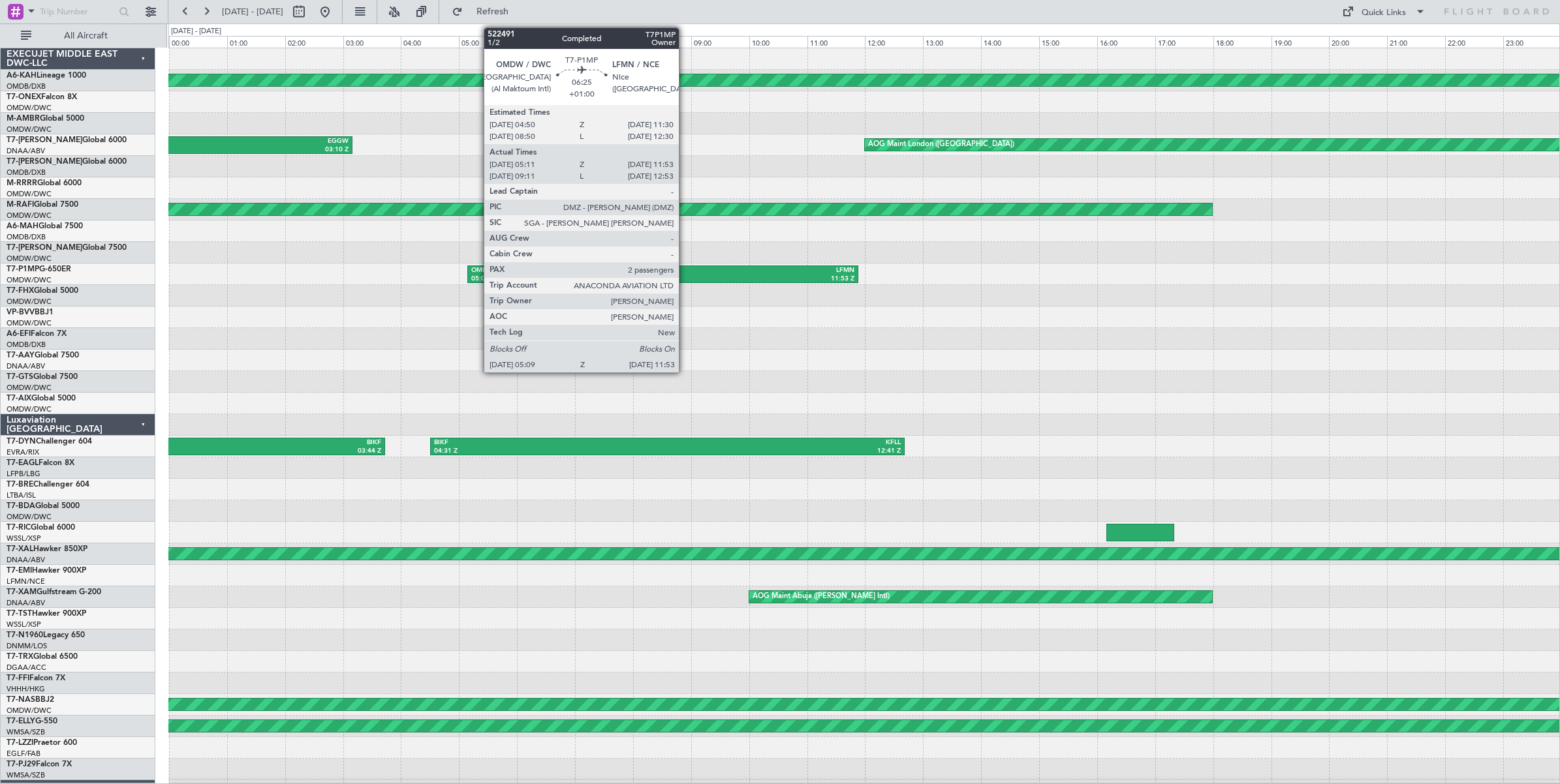
click at [686, 272] on div "LFMN" at bounding box center [757, 271] width 191 height 9
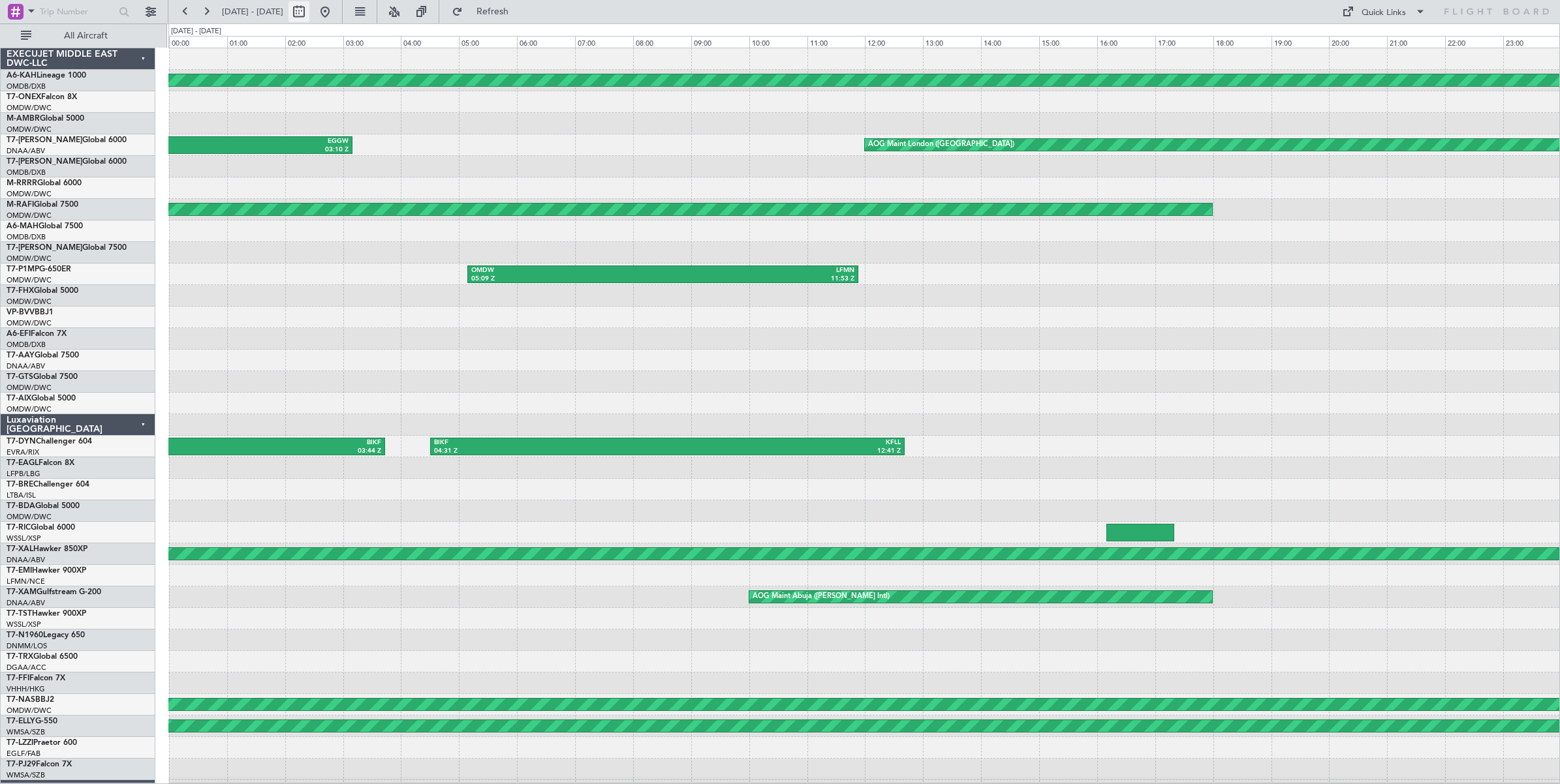
click at [309, 11] on button at bounding box center [299, 11] width 21 height 21
select select "2"
select select "2025"
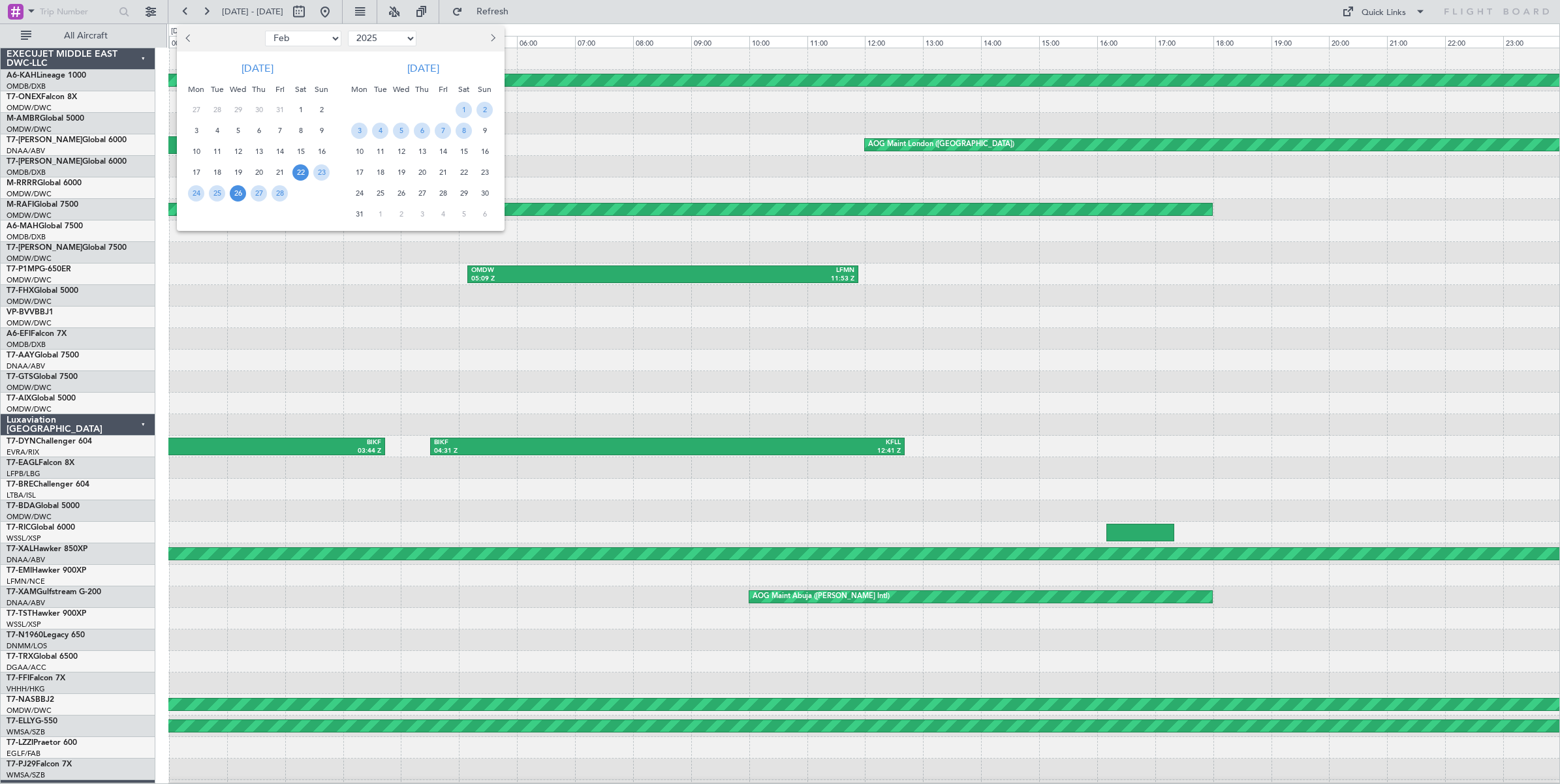
click at [236, 195] on span "26" at bounding box center [238, 193] width 17 height 17
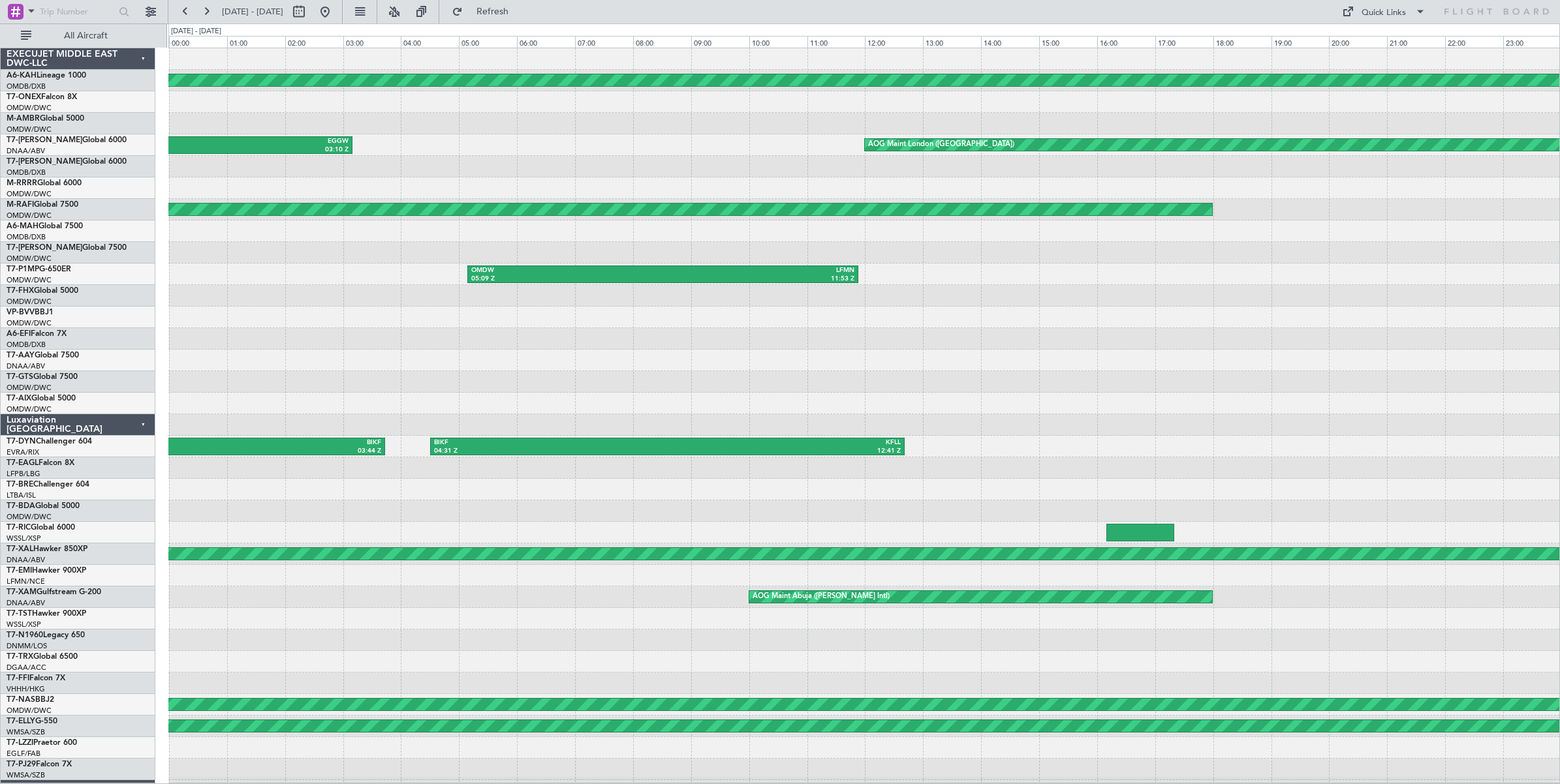
click at [236, 195] on span "26" at bounding box center [238, 193] width 17 height 17
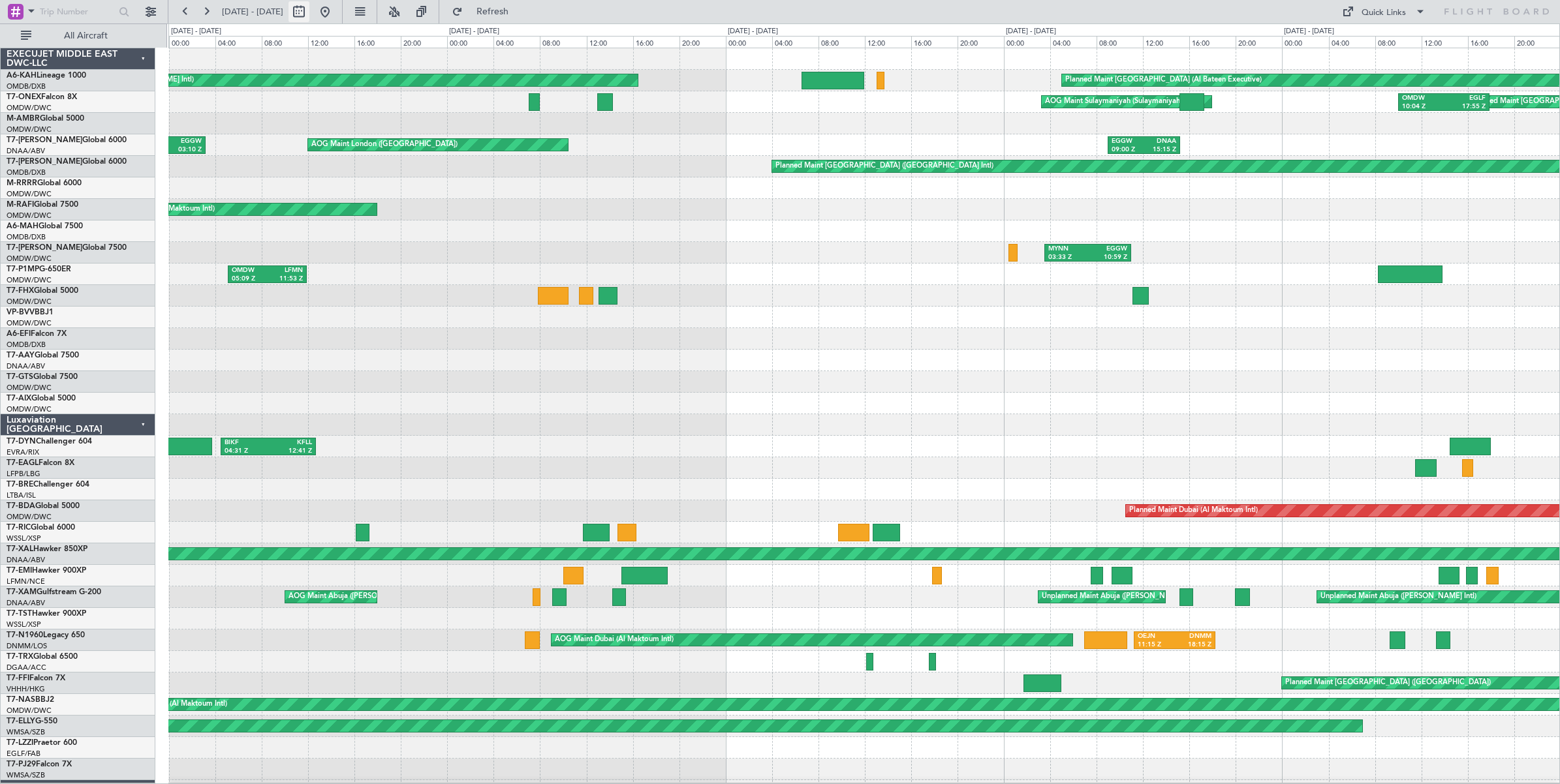
click at [309, 14] on button at bounding box center [299, 11] width 21 height 21
select select "2"
select select "2025"
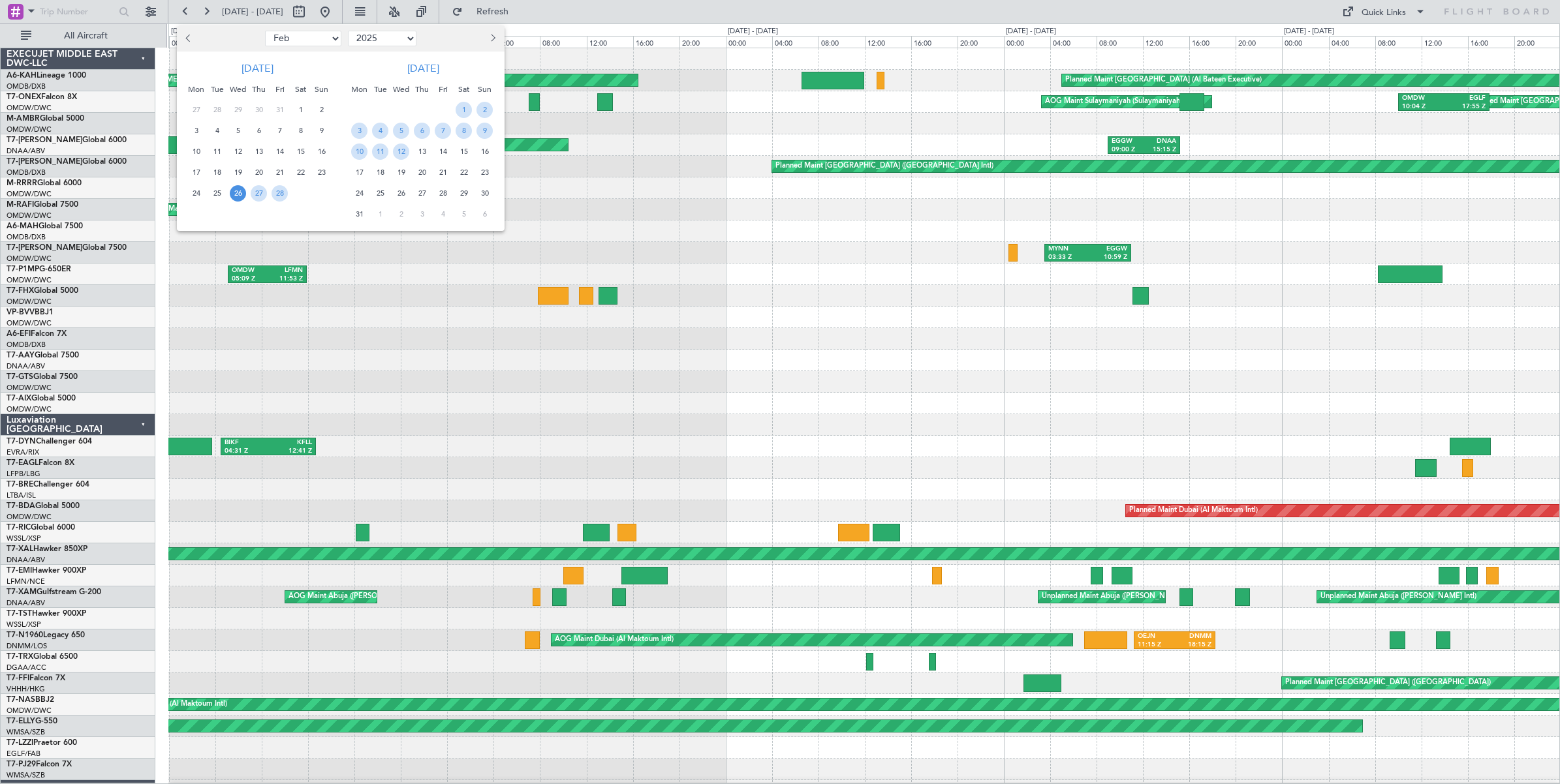
click at [238, 194] on span "26" at bounding box center [238, 193] width 17 height 17
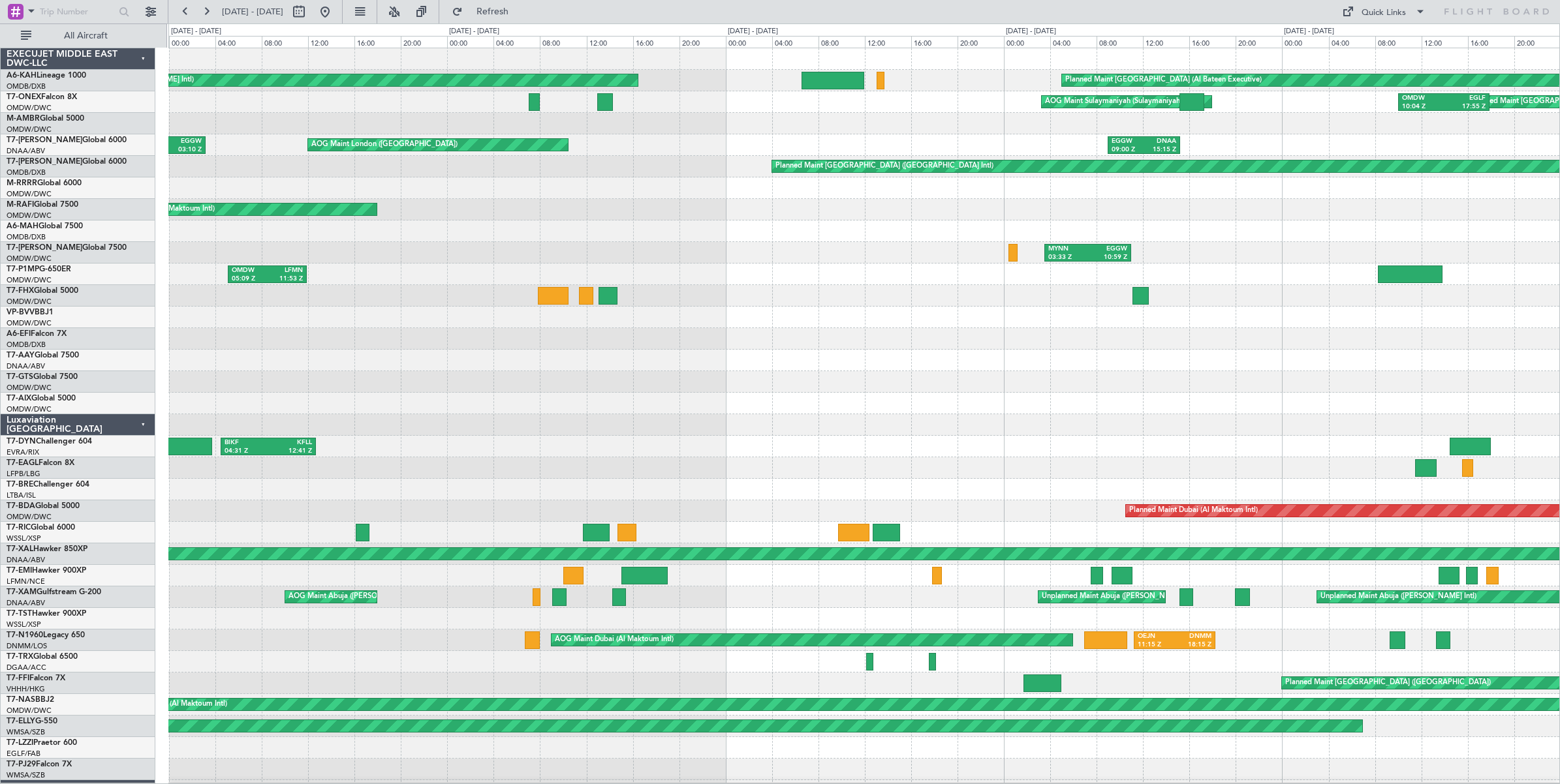
click at [238, 194] on span "26" at bounding box center [238, 193] width 17 height 17
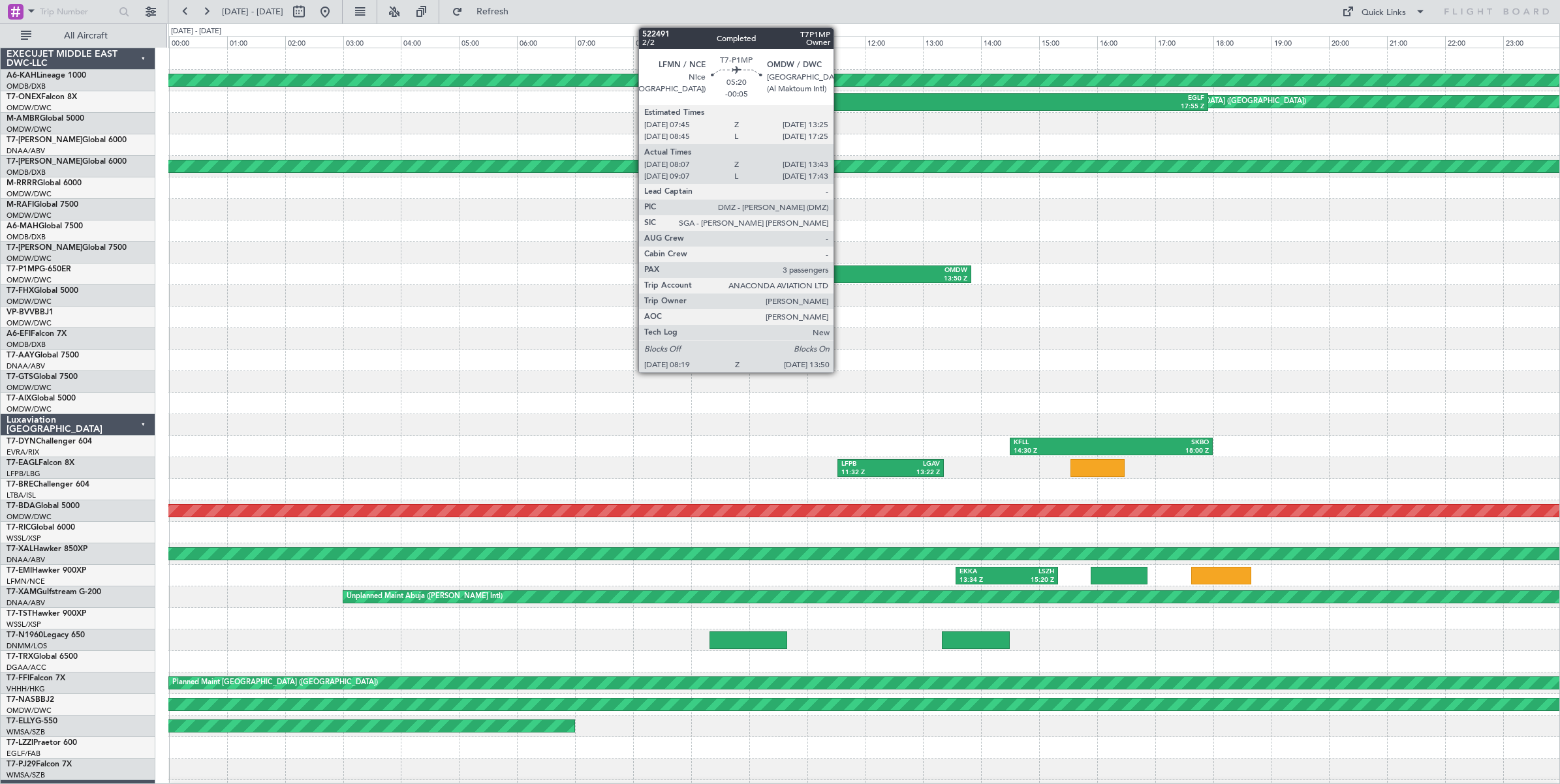
click at [840, 275] on div "13:50 Z" at bounding box center [889, 279] width 156 height 9
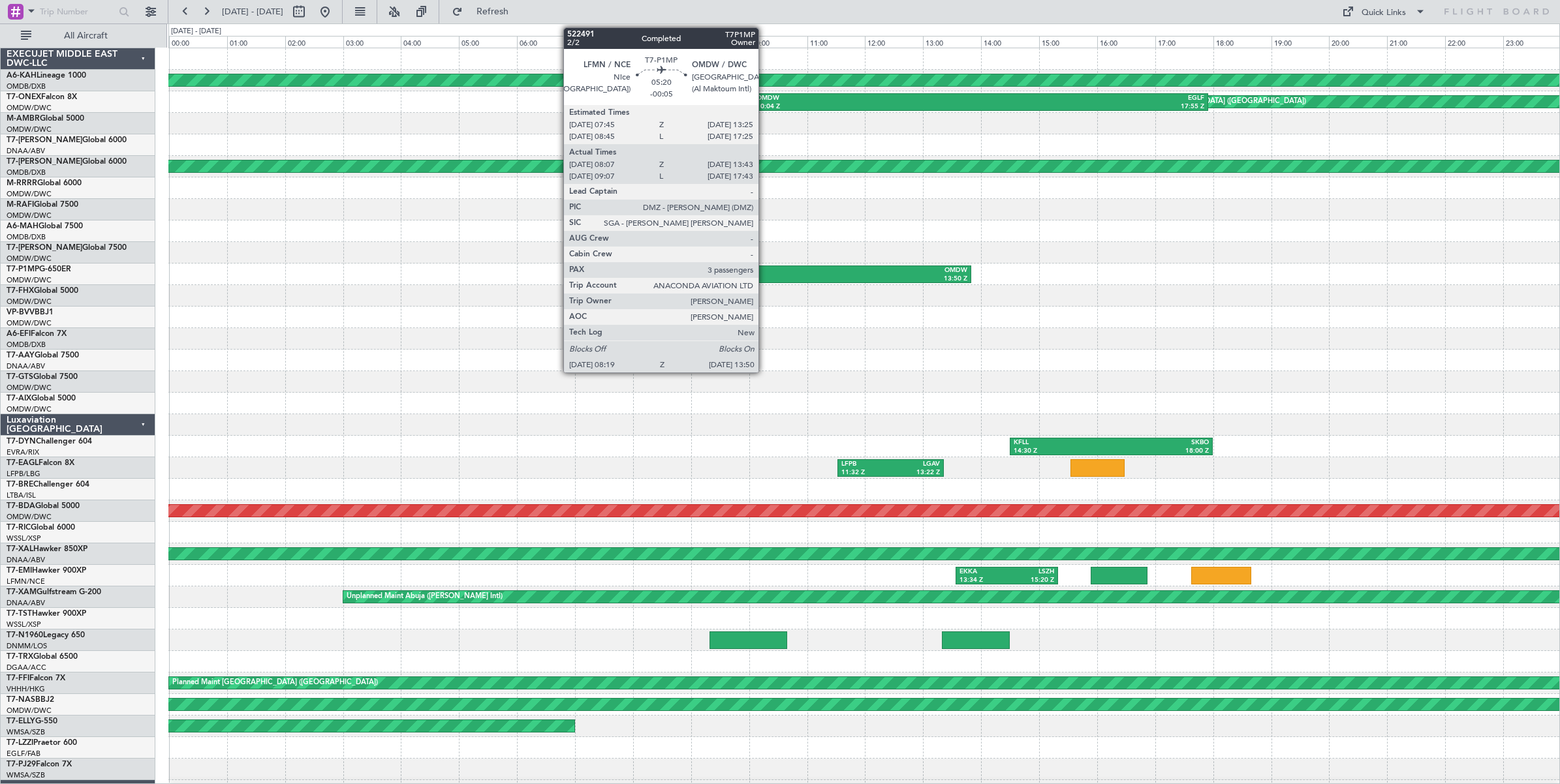
click at [765, 276] on div "08:19 Z" at bounding box center [732, 279] width 156 height 9
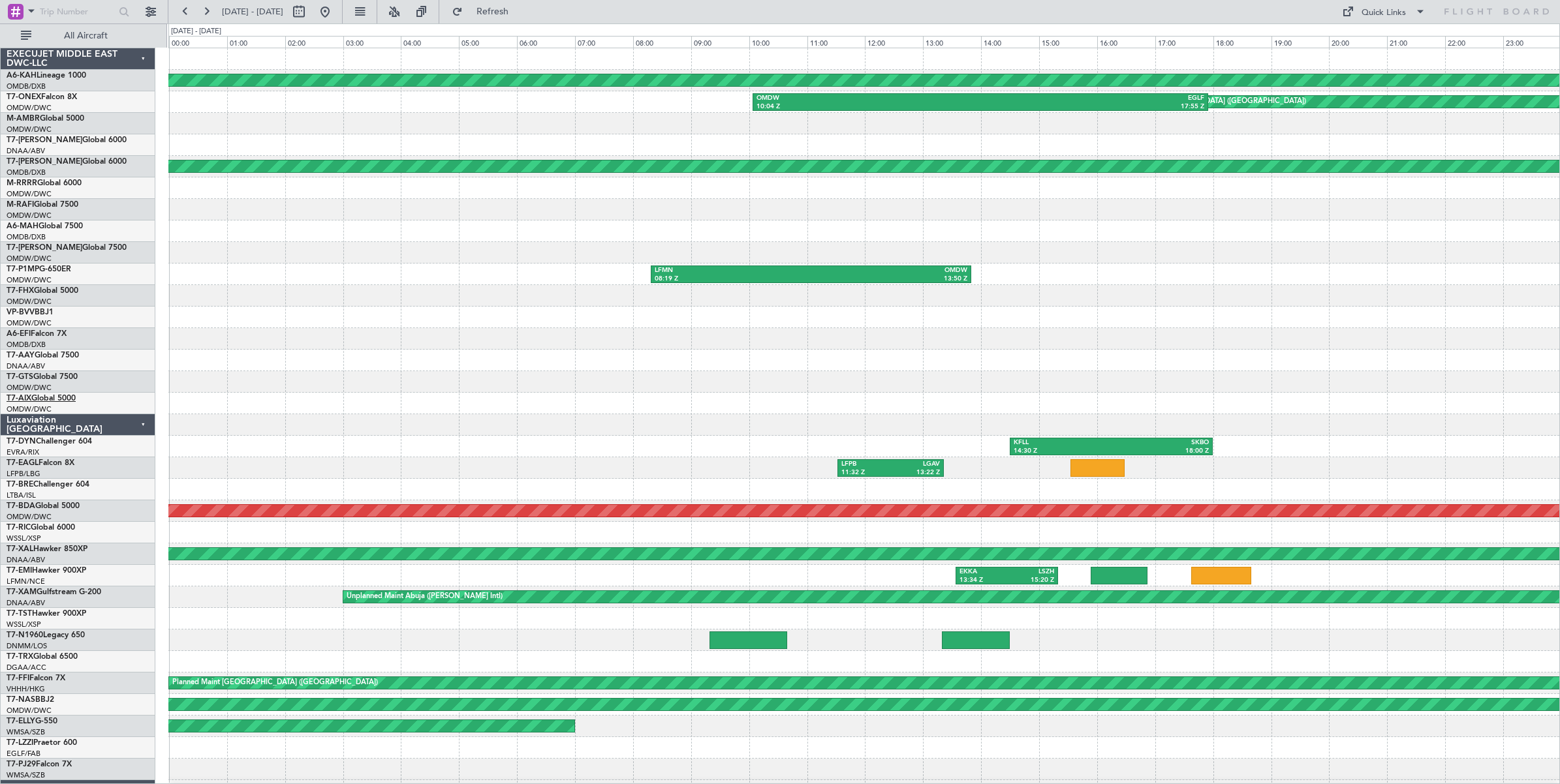
click at [64, 395] on link "T7-AIX Global 5000" at bounding box center [40, 398] width 69 height 8
